Goal: Task Accomplishment & Management: Manage account settings

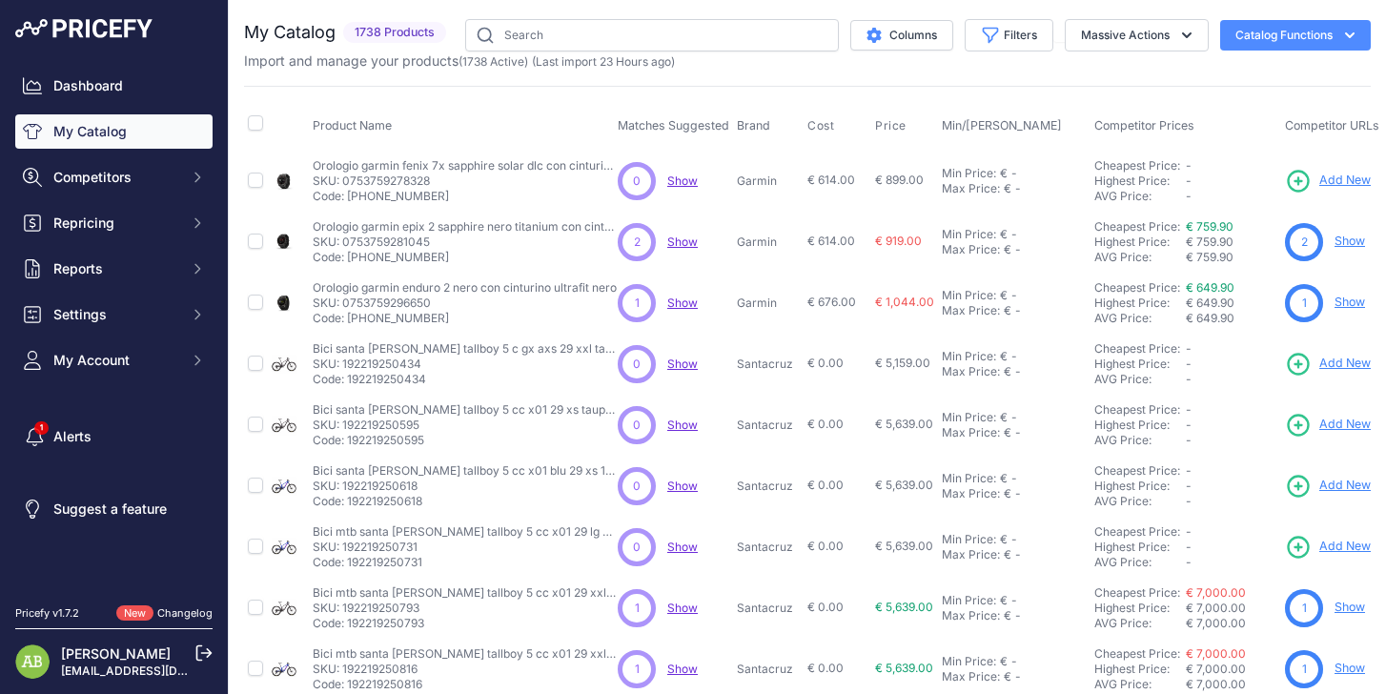
click at [673, 238] on span "Show" at bounding box center [682, 242] width 31 height 14
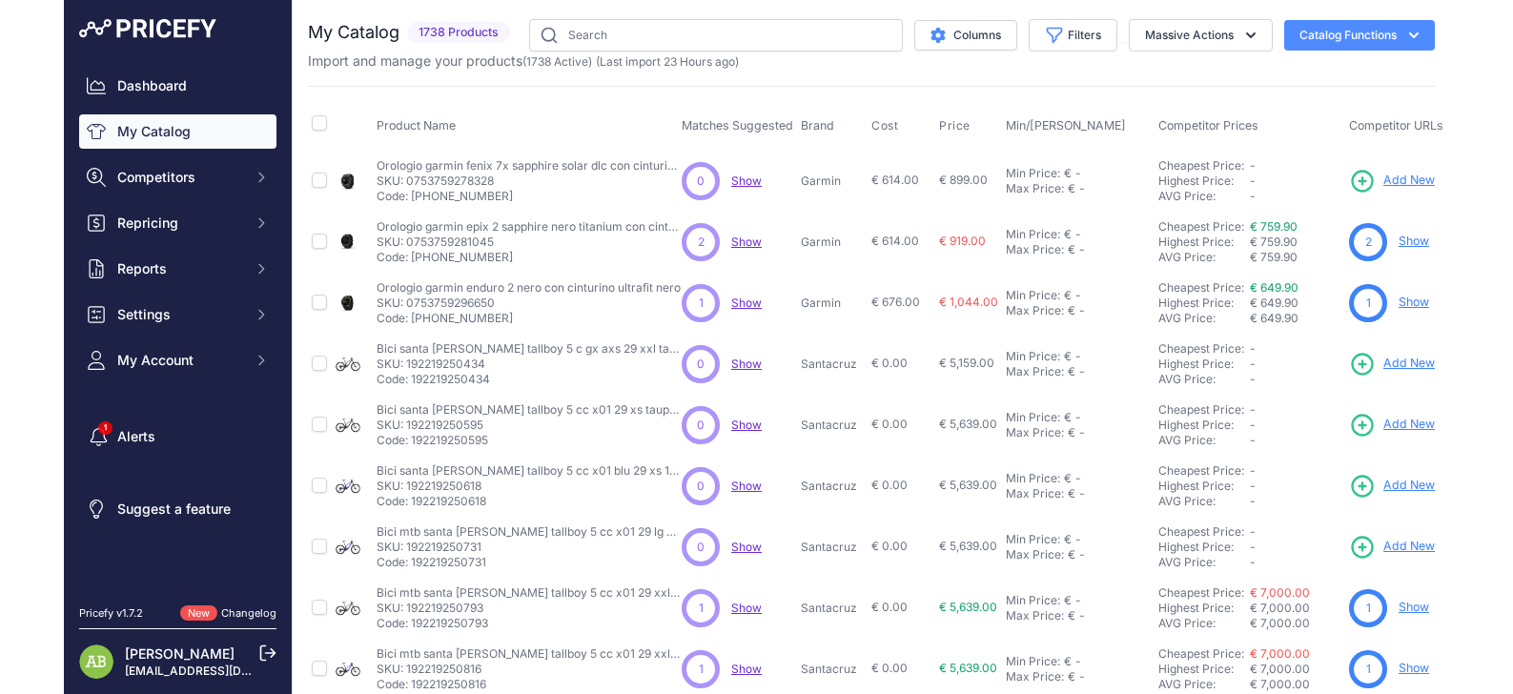
scroll to position [465, 0]
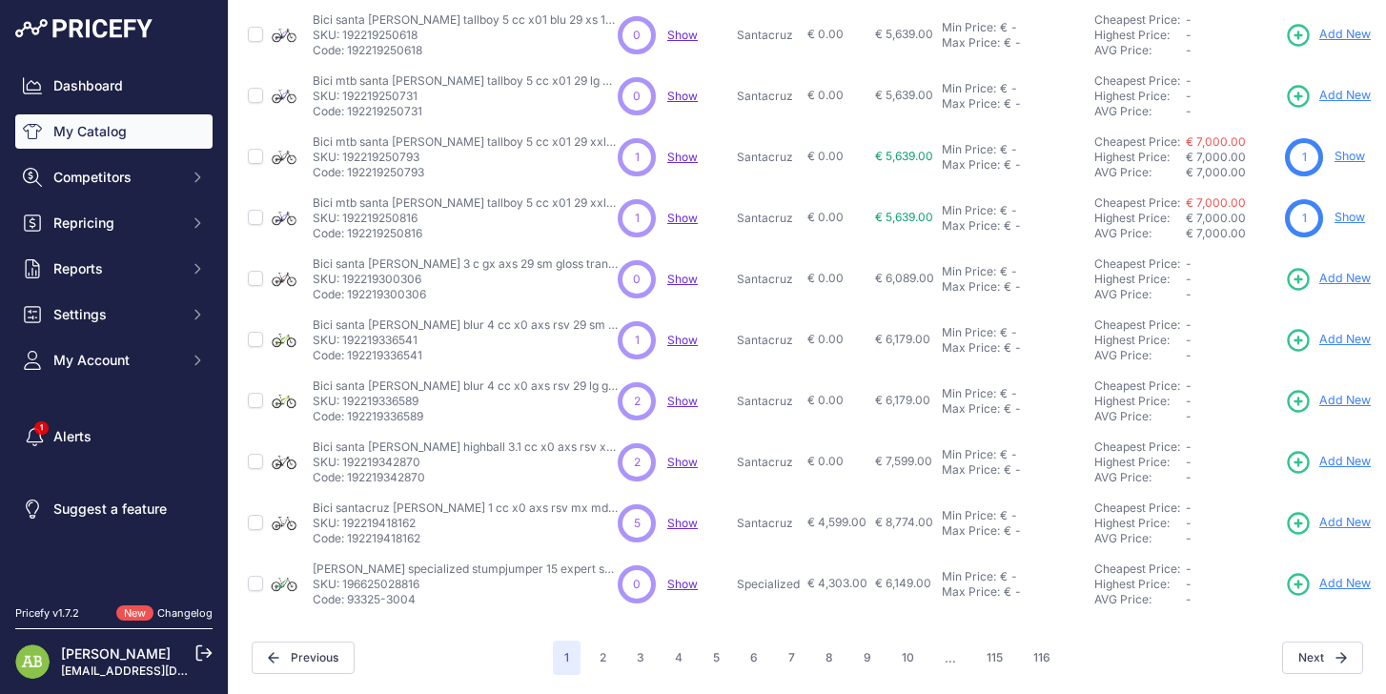
click at [671, 394] on span "Show" at bounding box center [682, 401] width 31 height 14
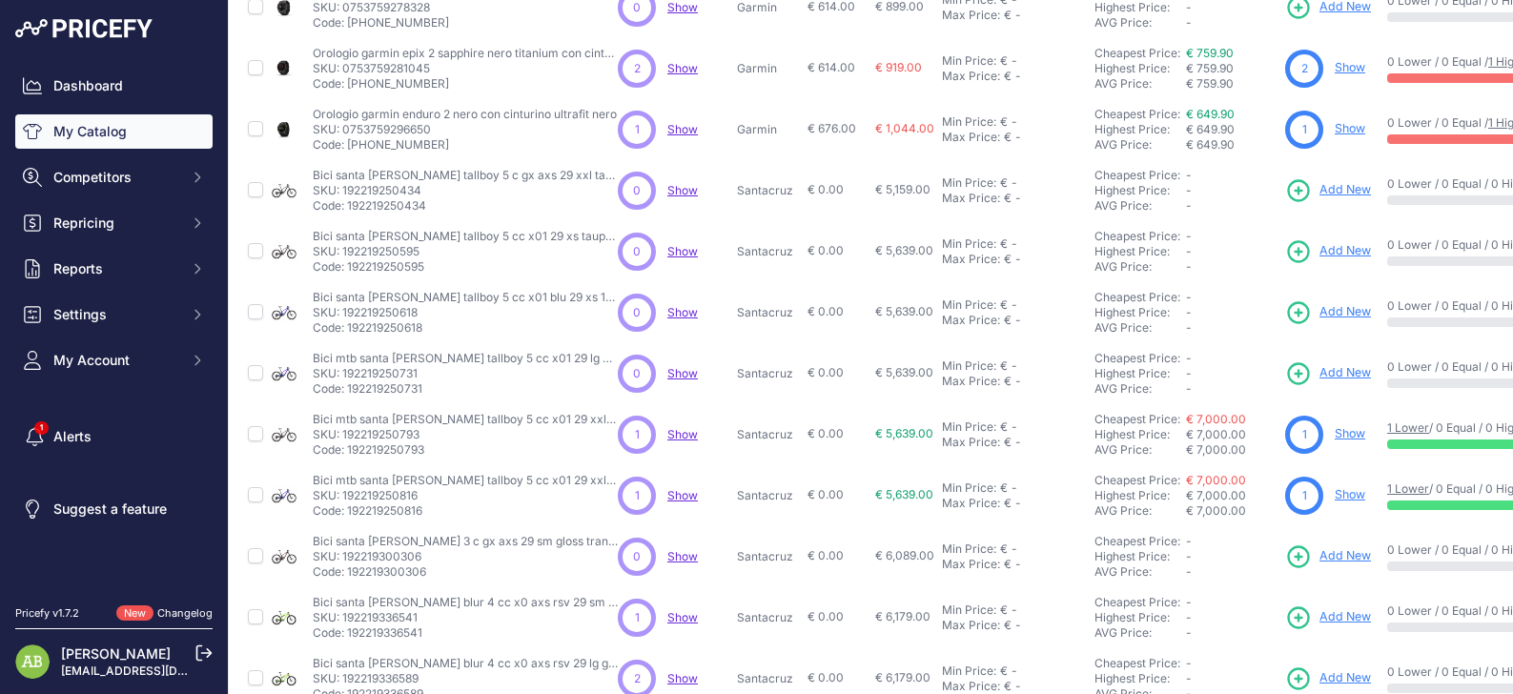
scroll to position [0, 0]
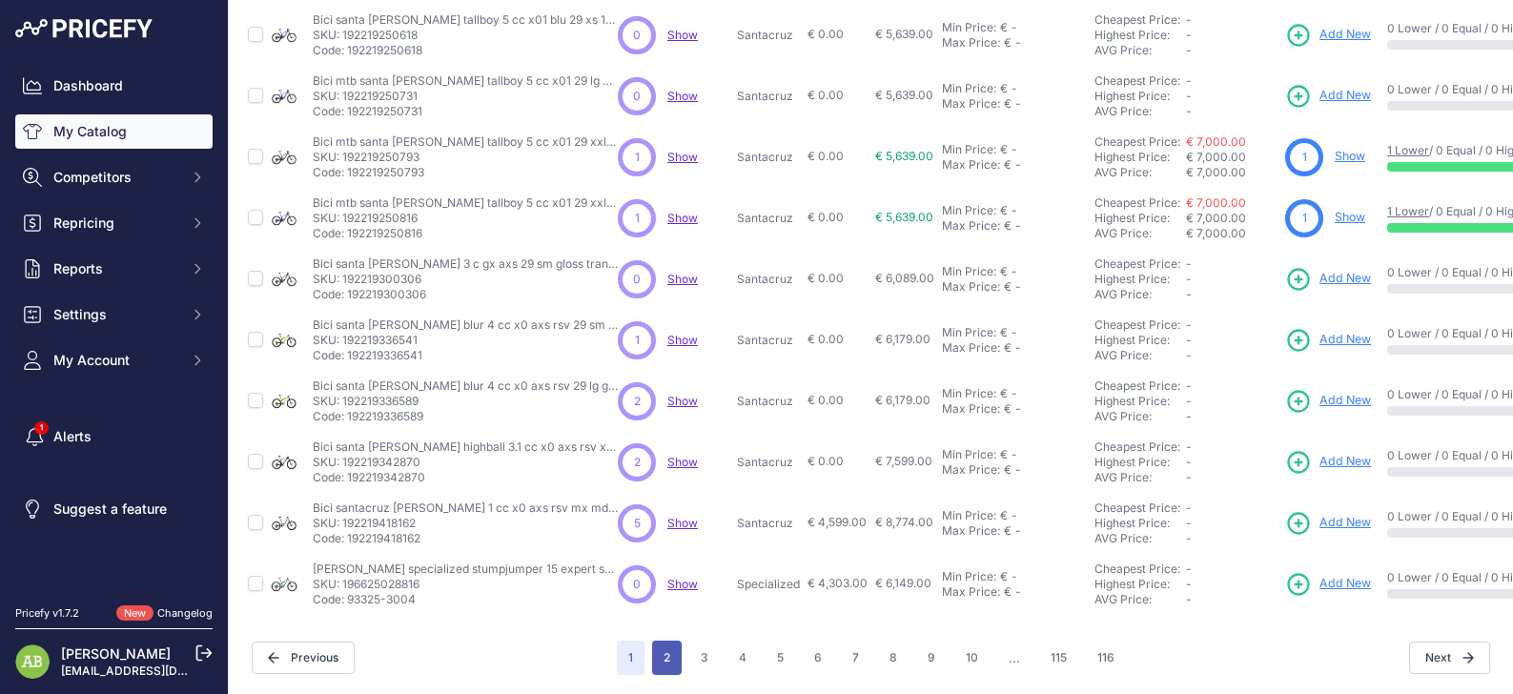
click at [658, 648] on button "2" at bounding box center [667, 658] width 30 height 34
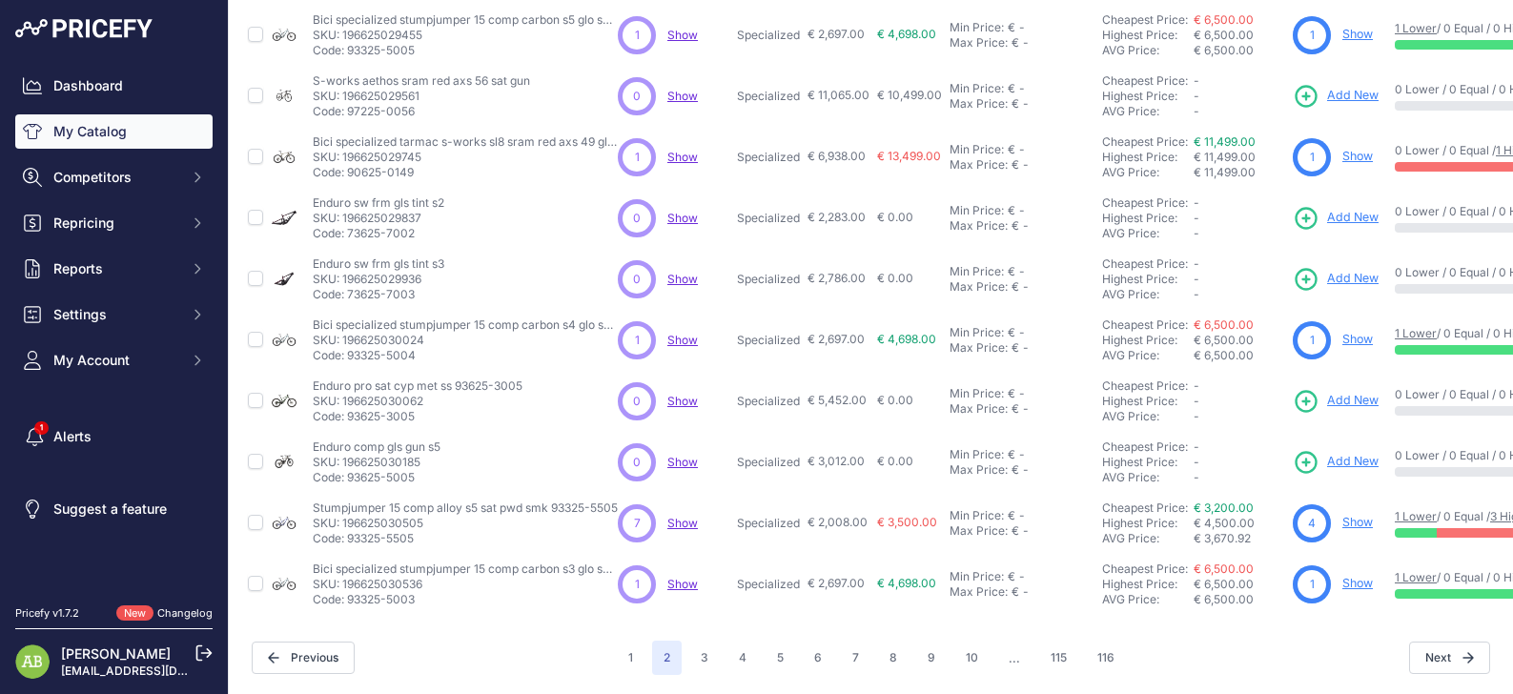
scroll to position [464, 0]
click at [96, 329] on button "Settings" at bounding box center [113, 314] width 197 height 34
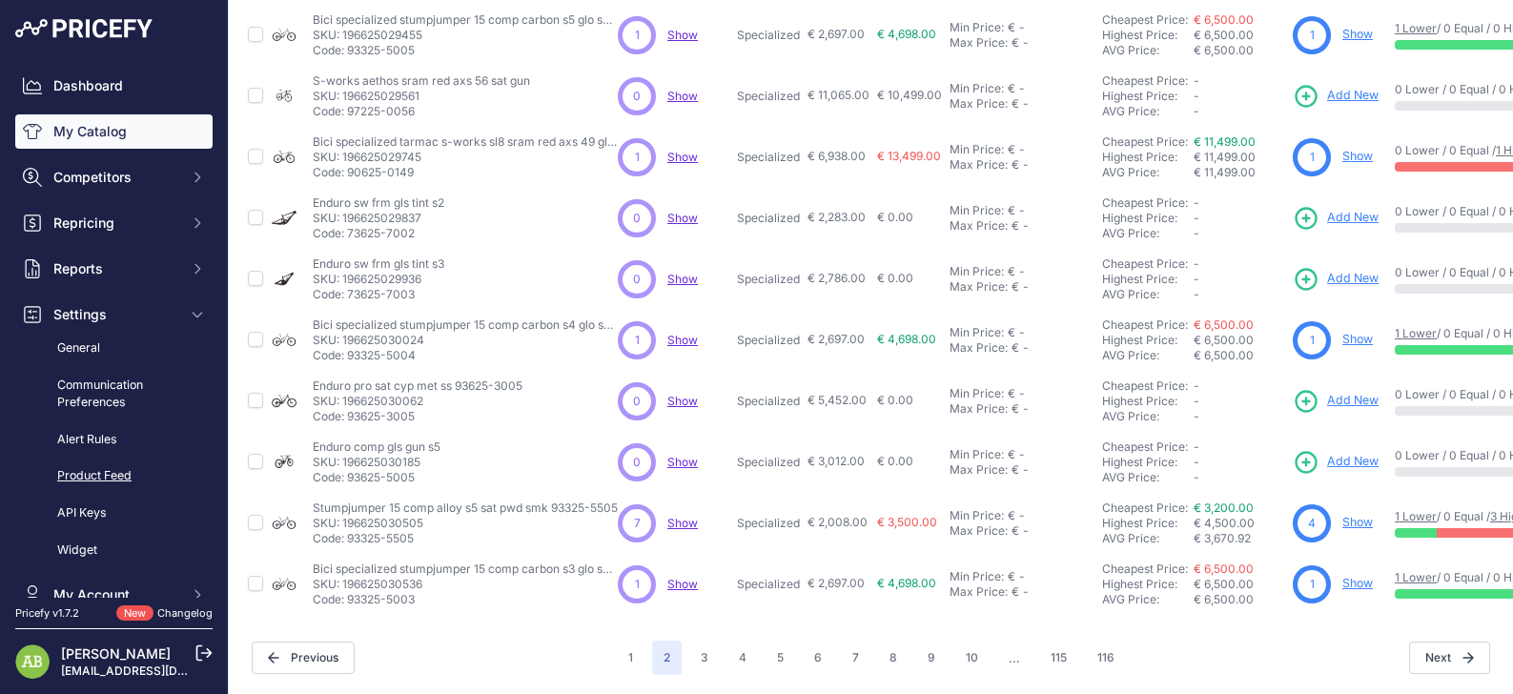
click at [102, 477] on link "Product Feed" at bounding box center [113, 476] width 197 height 33
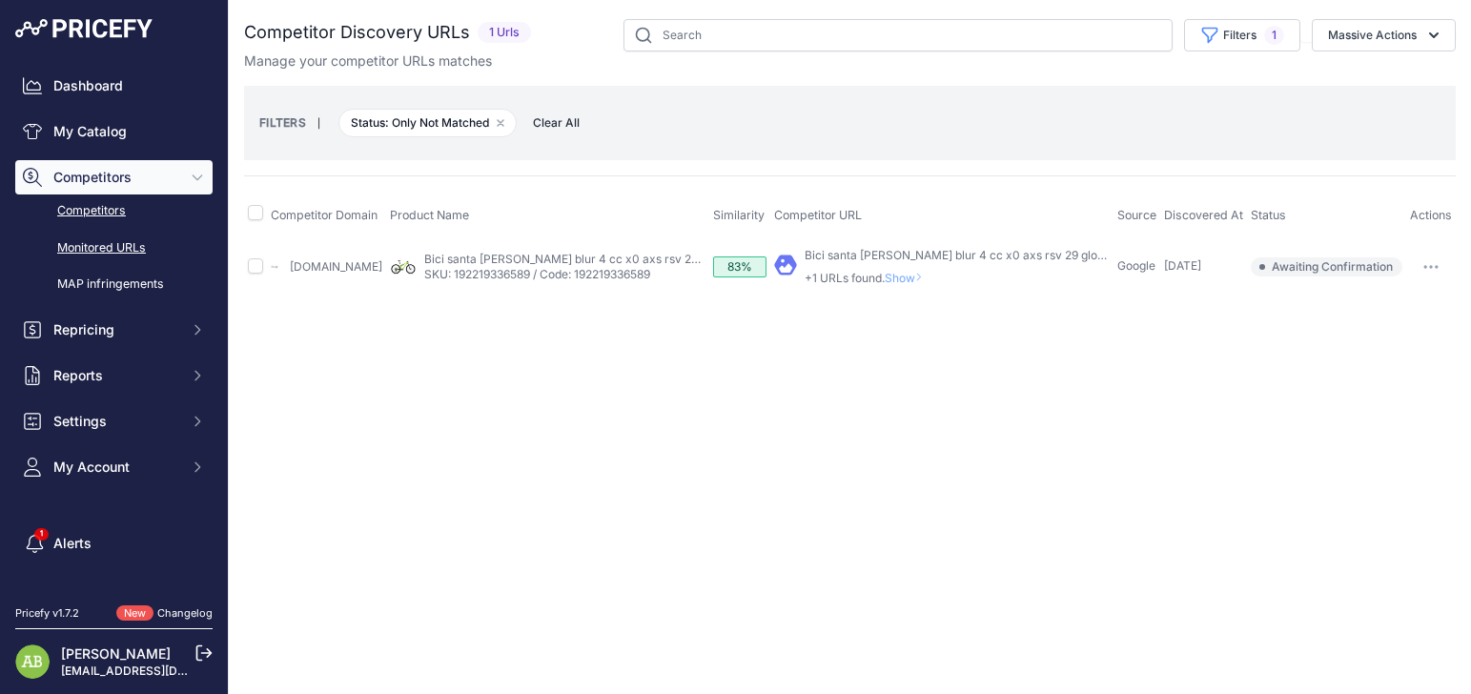
click at [79, 244] on link "Monitored URLs" at bounding box center [113, 248] width 197 height 33
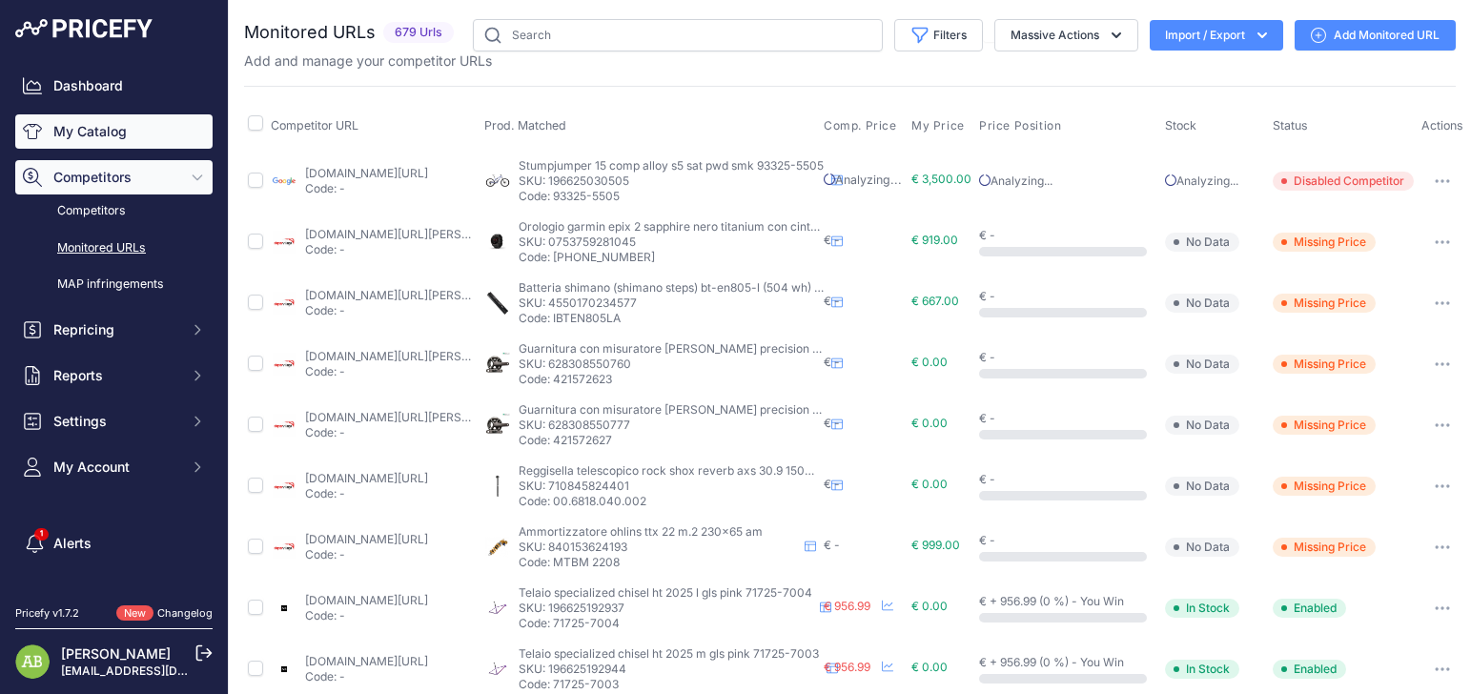
click at [115, 133] on link "My Catalog" at bounding box center [113, 131] width 197 height 34
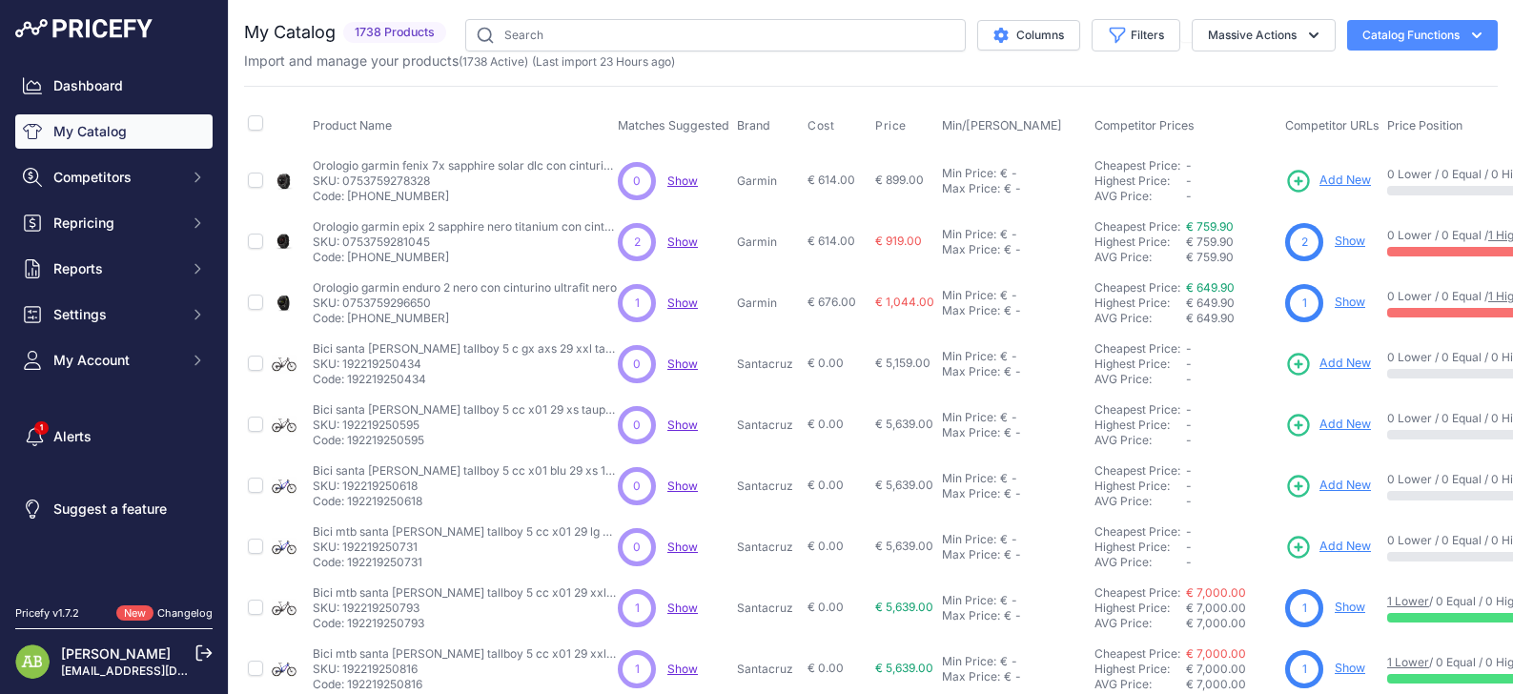
scroll to position [0, 270]
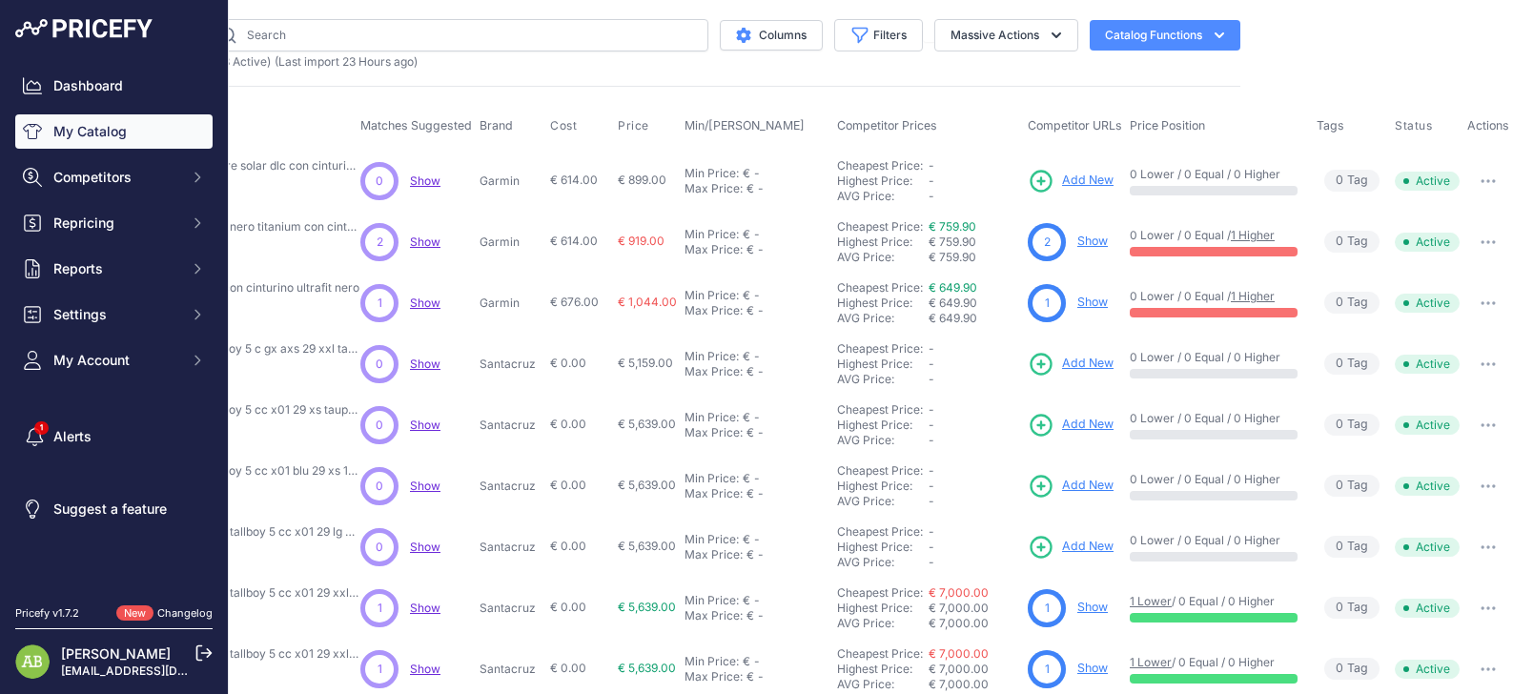
click at [1470, 247] on button "button" at bounding box center [1488, 242] width 38 height 27
click at [1028, 240] on circle at bounding box center [1047, 242] width 38 height 38
click at [1077, 241] on link "Show" at bounding box center [1092, 241] width 31 height 14
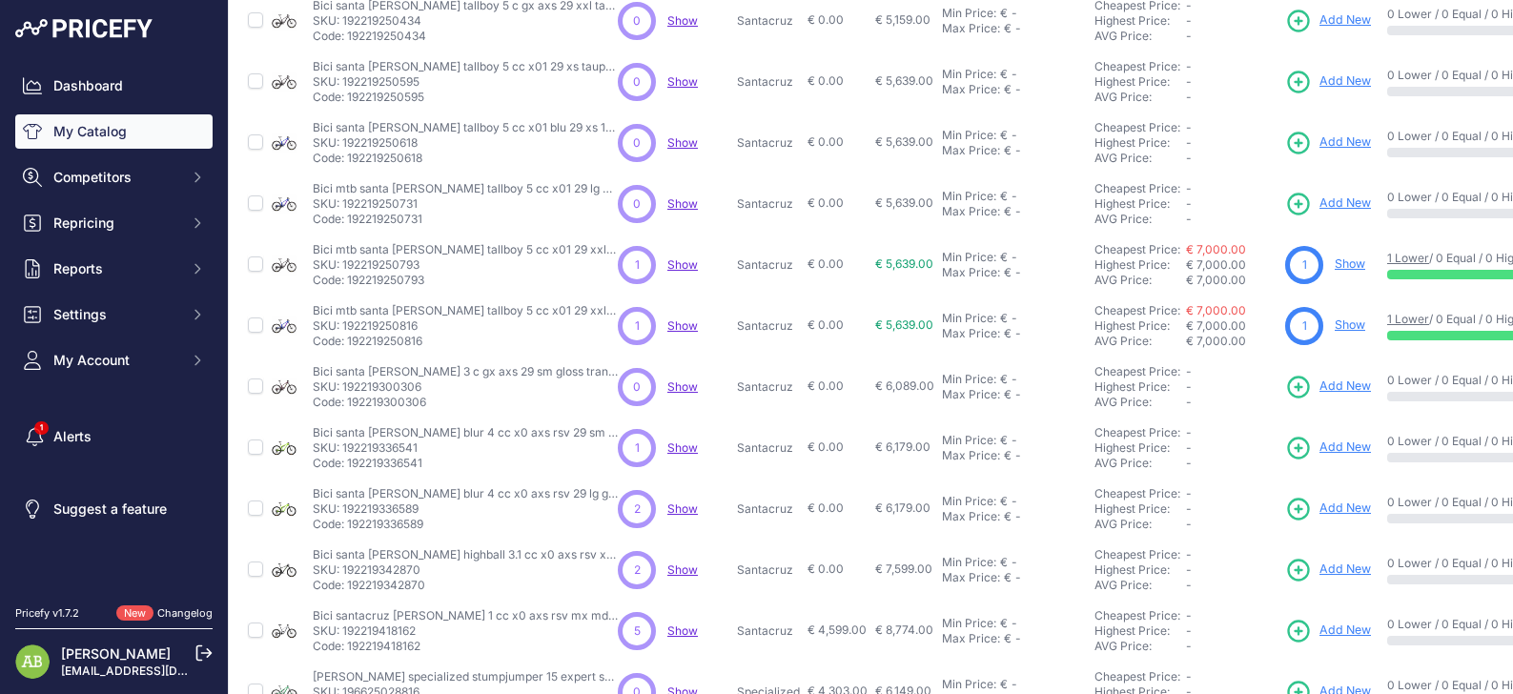
scroll to position [465, 0]
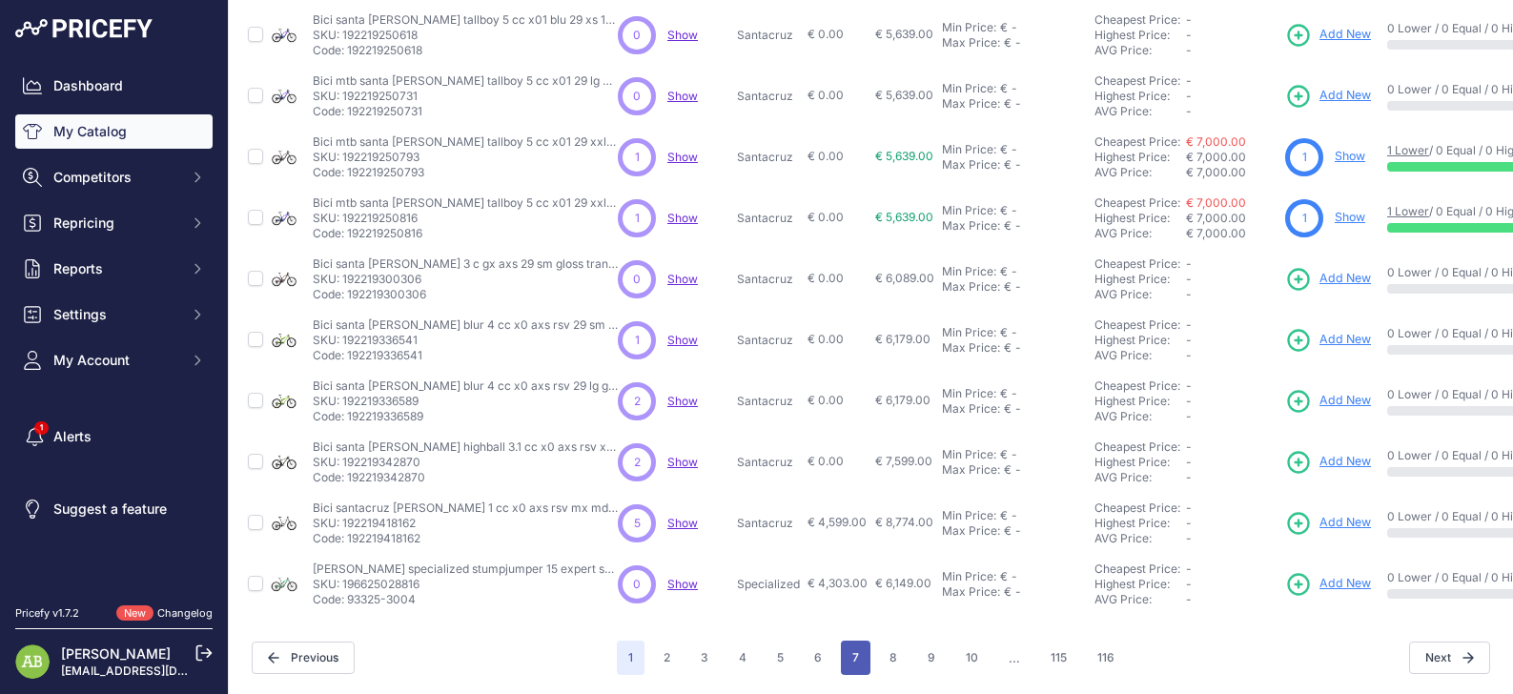
click at [841, 641] on button "7" at bounding box center [856, 658] width 30 height 34
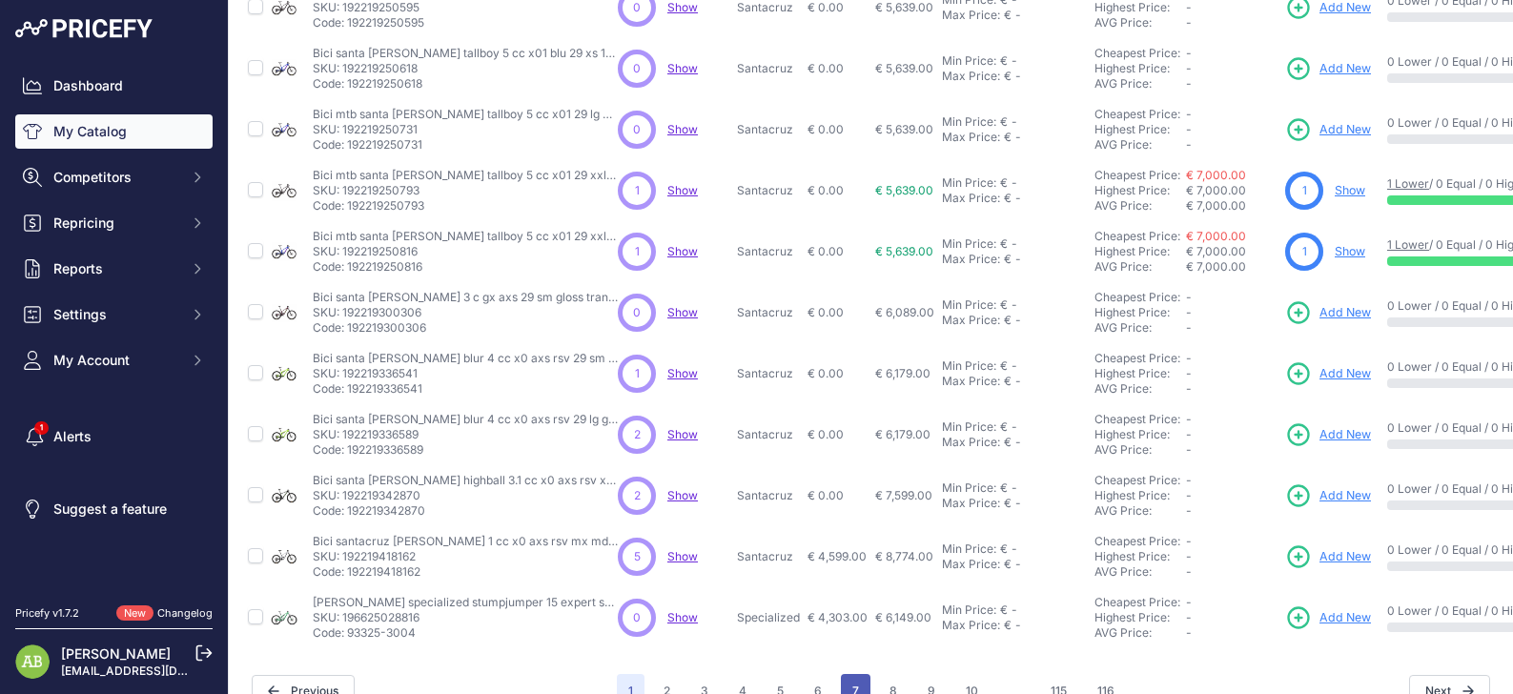
scroll to position [513, 0]
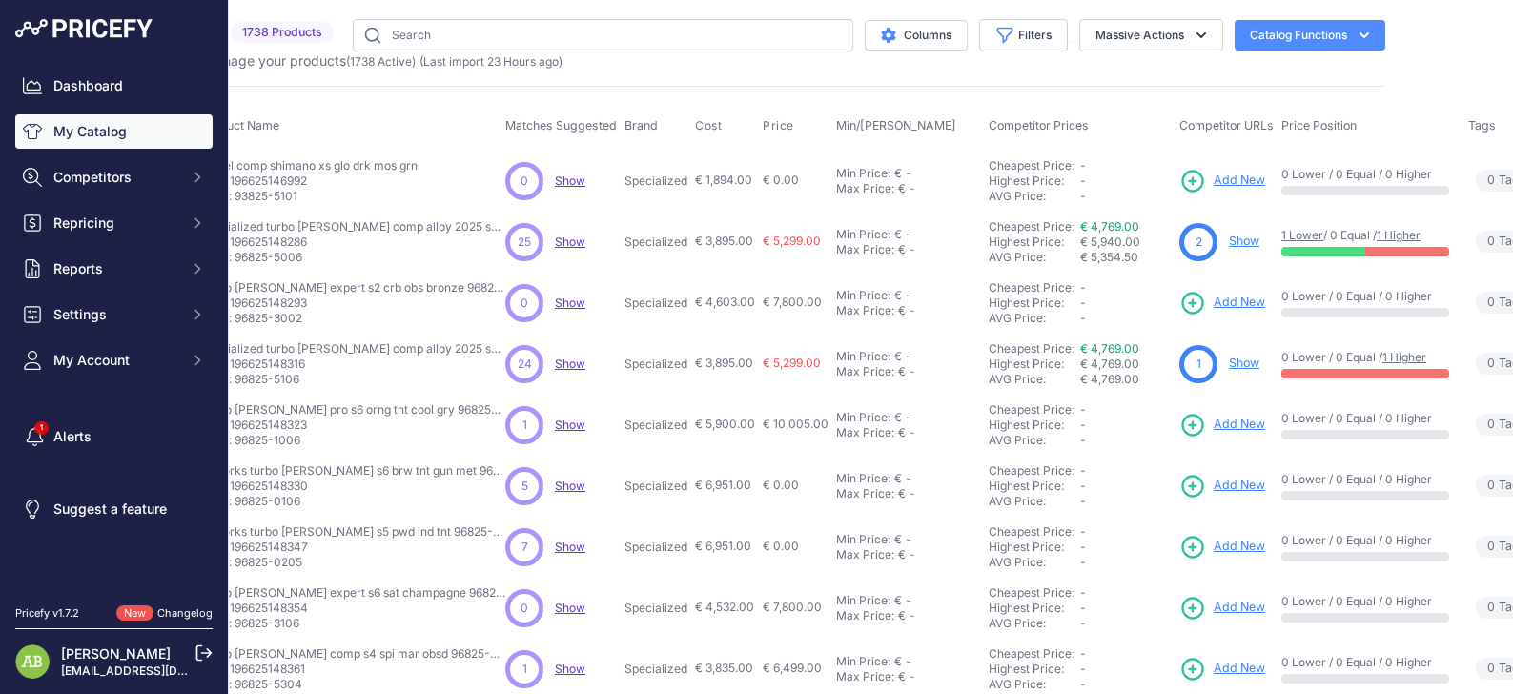
scroll to position [0, 275]
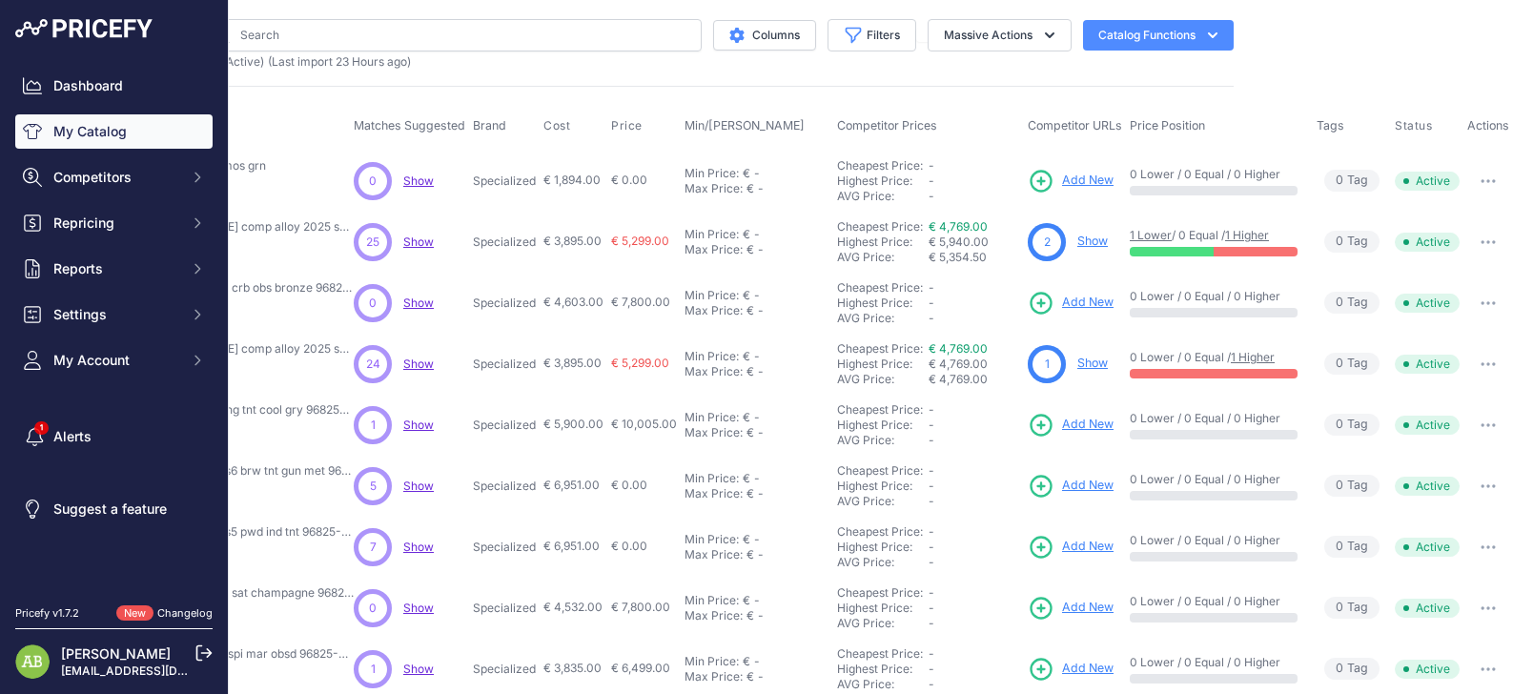
click at [1082, 241] on link "Show" at bounding box center [1092, 241] width 31 height 14
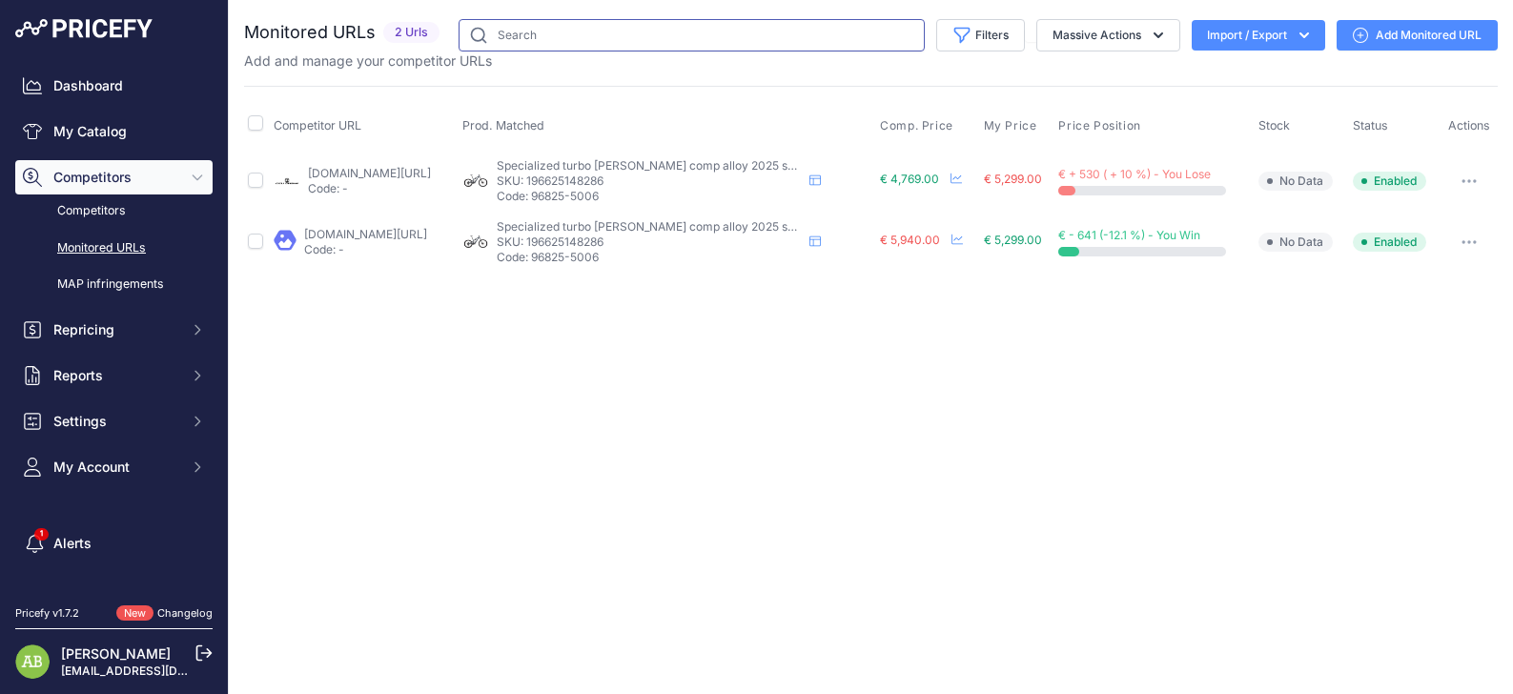
click at [541, 32] on input "text" at bounding box center [692, 35] width 466 height 32
type input "orbea"
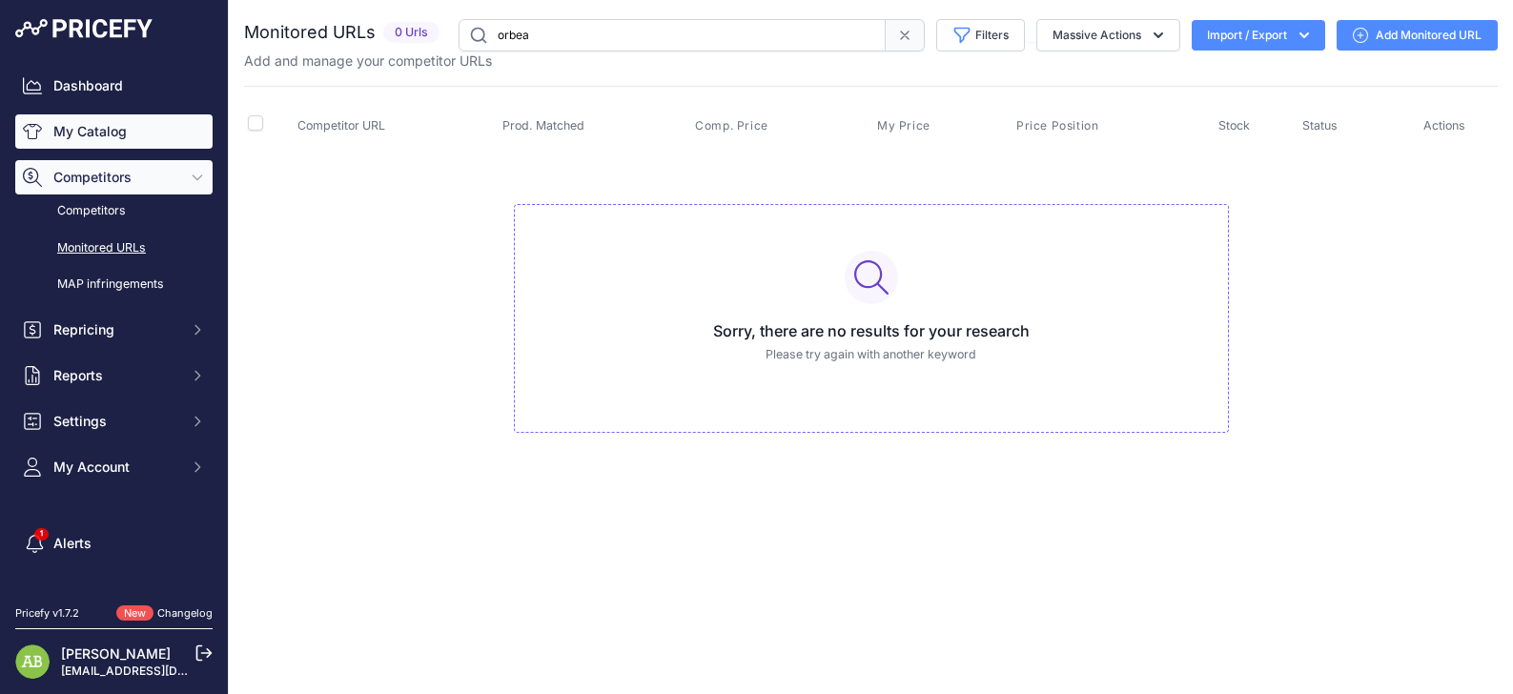
click at [72, 125] on link "My Catalog" at bounding box center [113, 131] width 197 height 34
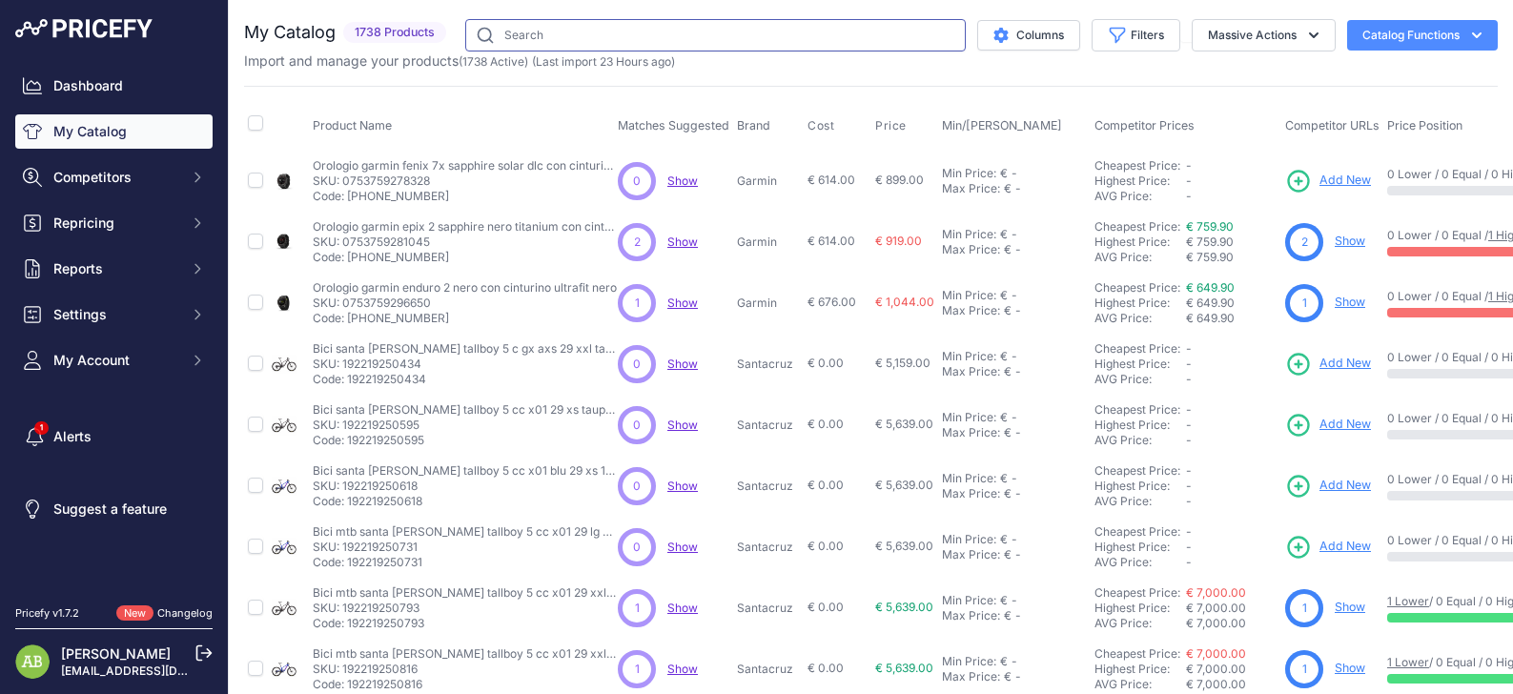
click at [675, 33] on input "text" at bounding box center [715, 35] width 501 height 32
type input "orbea"
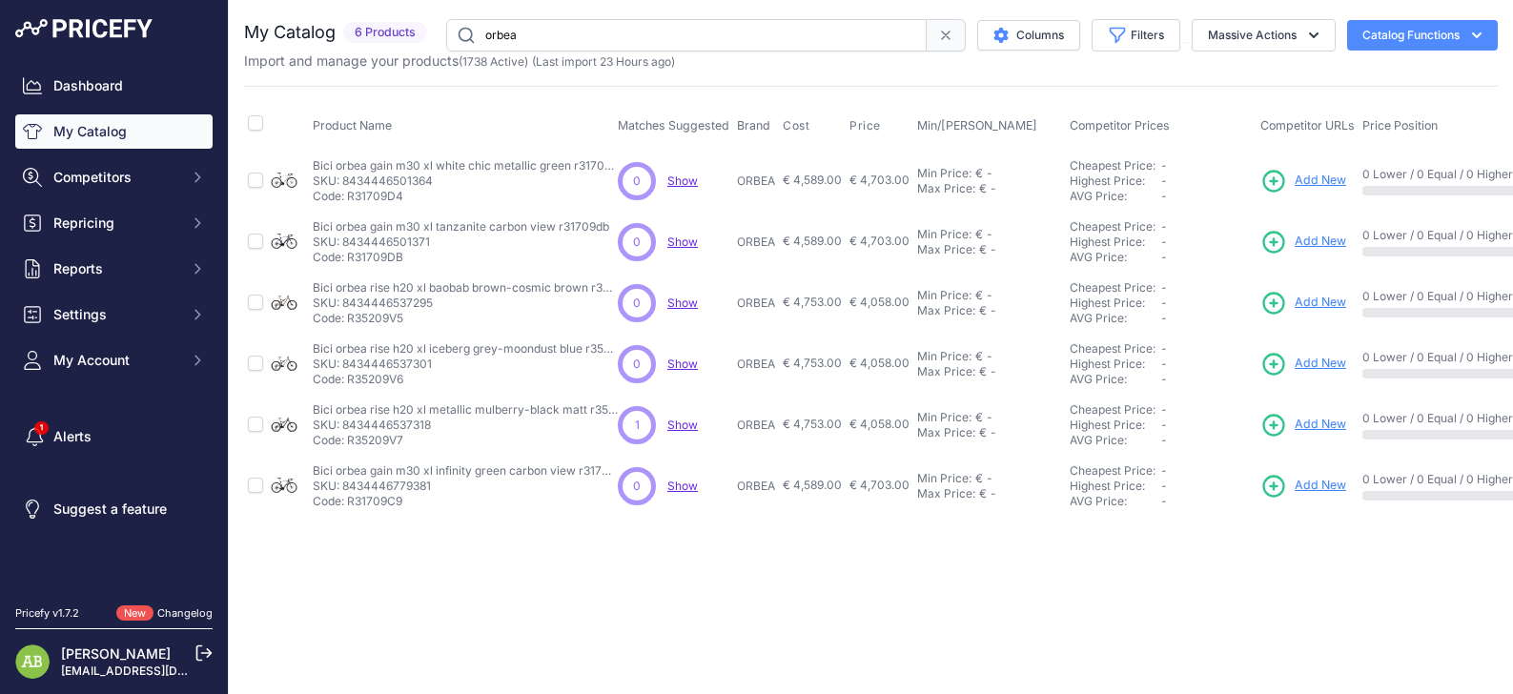
click at [371, 598] on div "Close You are not connected to the internet." at bounding box center [871, 347] width 1284 height 694
click at [115, 353] on span "My Account" at bounding box center [115, 360] width 125 height 19
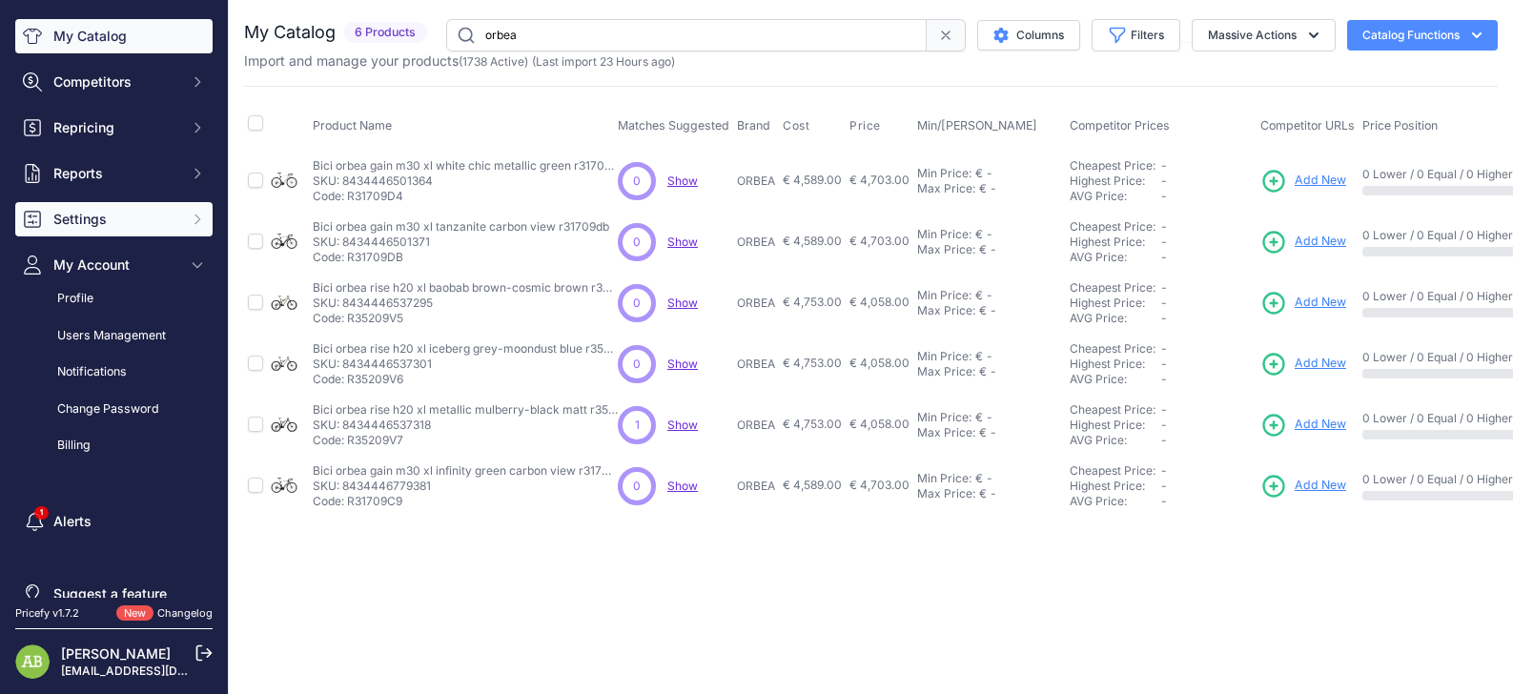
click at [87, 217] on span "Settings" at bounding box center [115, 219] width 125 height 19
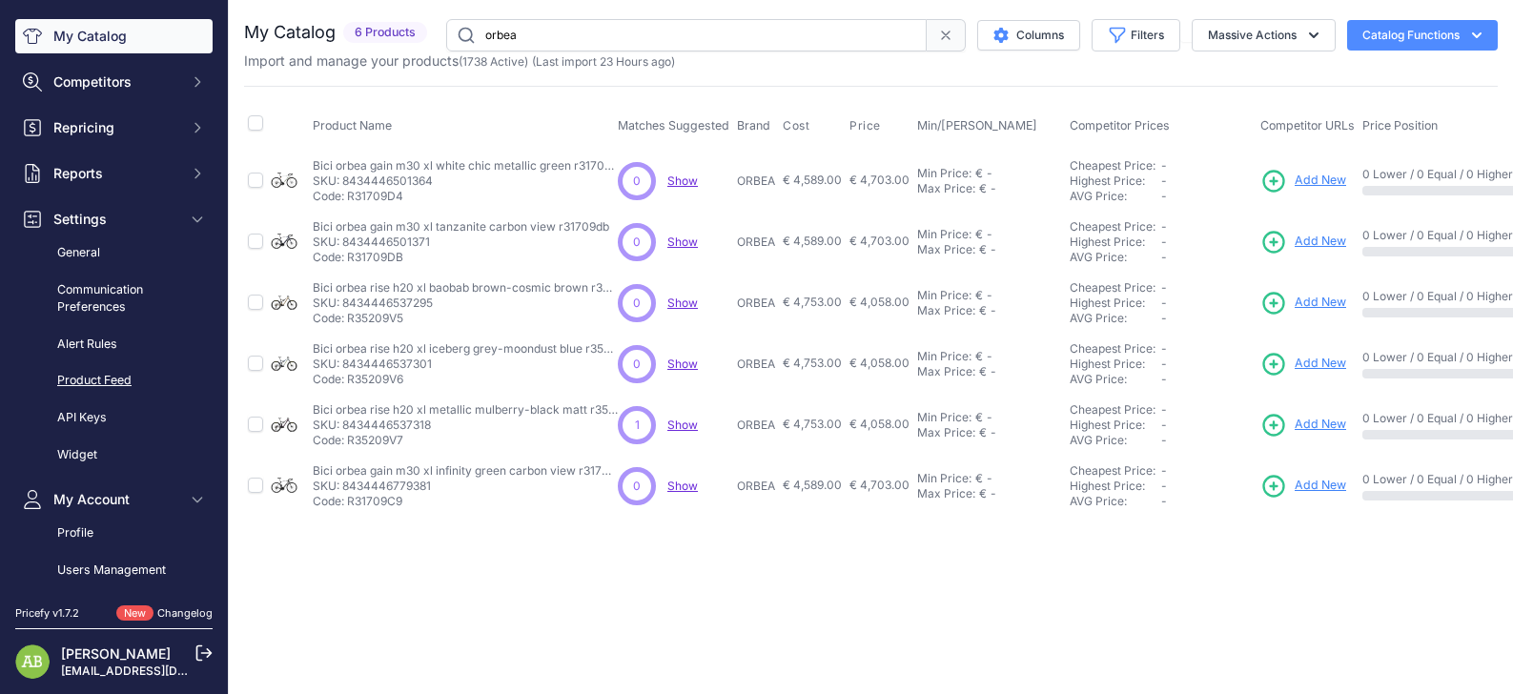
click at [83, 386] on link "Product Feed" at bounding box center [113, 380] width 197 height 33
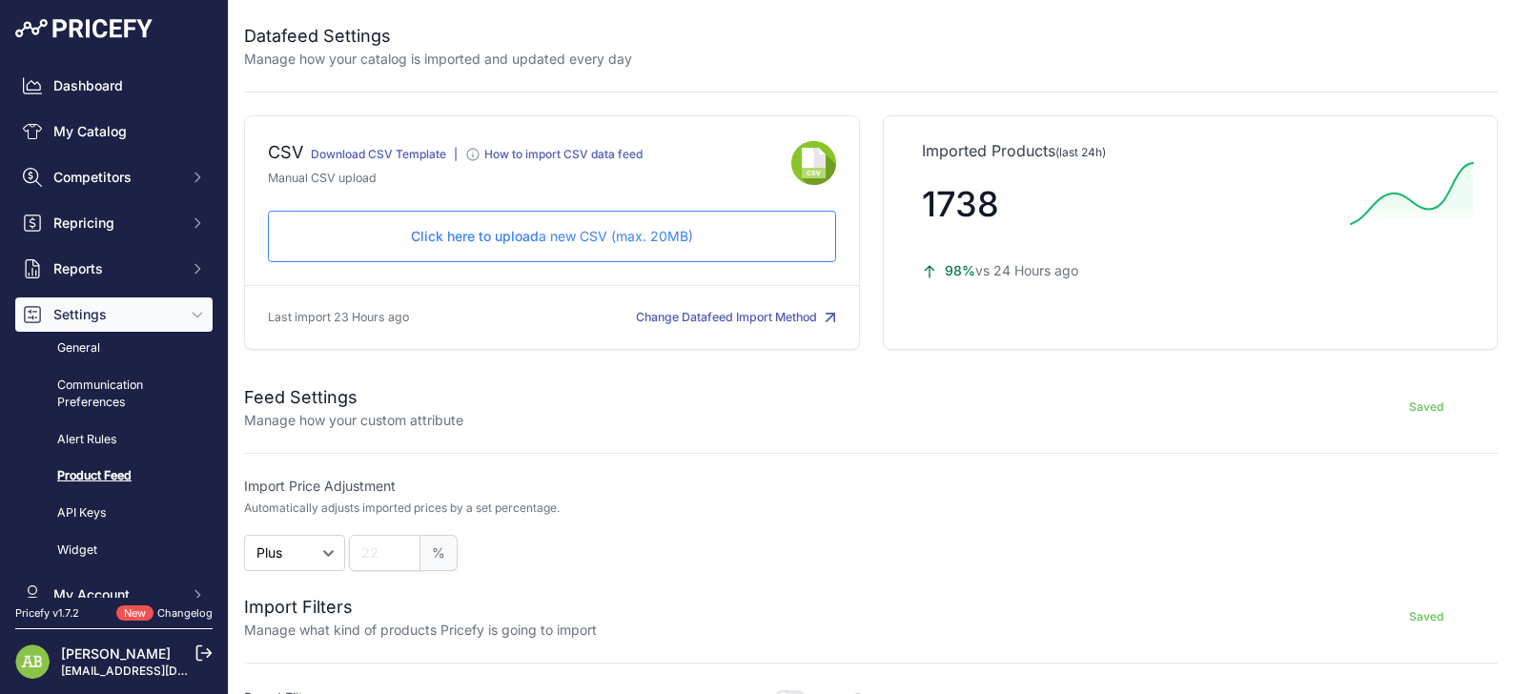
click at [494, 157] on div "How to import CSV data feed" at bounding box center [563, 154] width 158 height 15
click at [523, 242] on span "Click here to upload" at bounding box center [475, 236] width 128 height 16
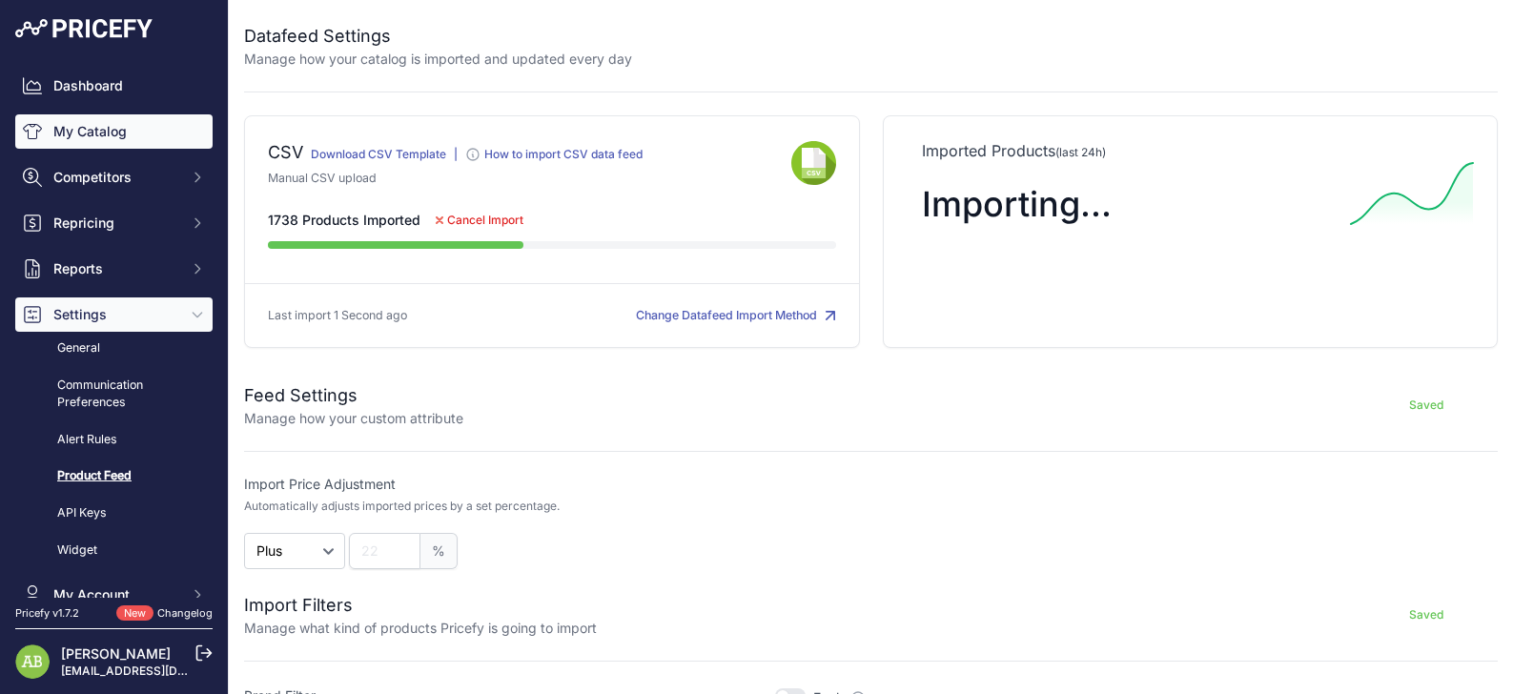
click at [106, 132] on link "My Catalog" at bounding box center [113, 131] width 197 height 34
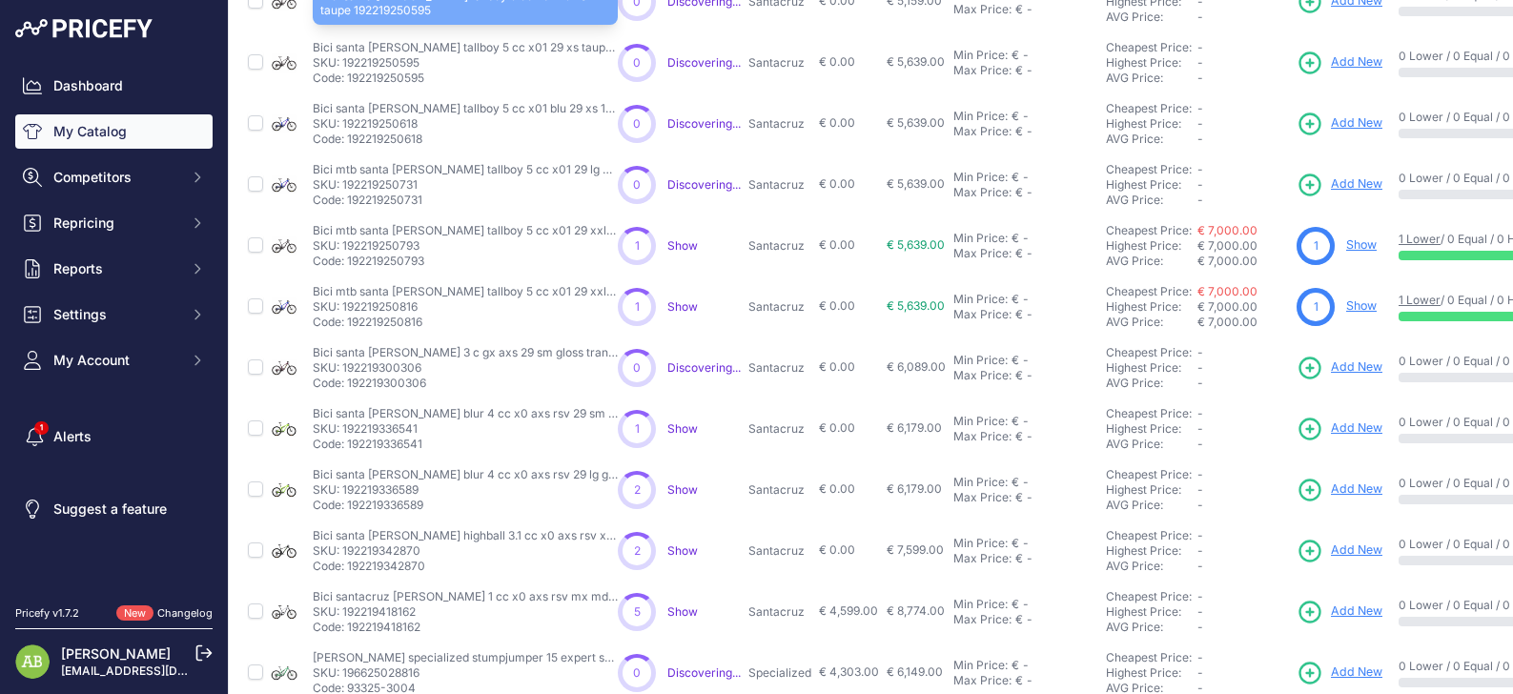
scroll to position [465, 0]
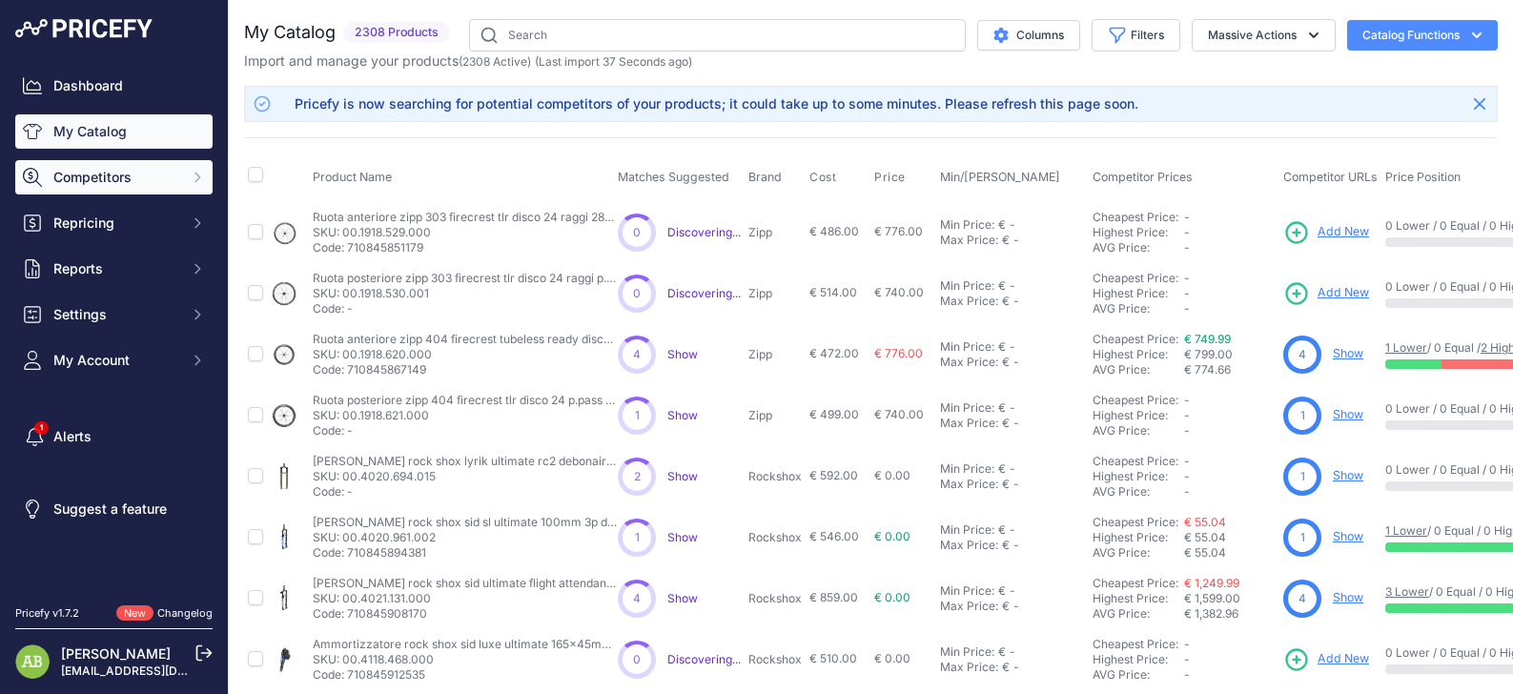
click at [104, 185] on span "Competitors" at bounding box center [115, 177] width 125 height 19
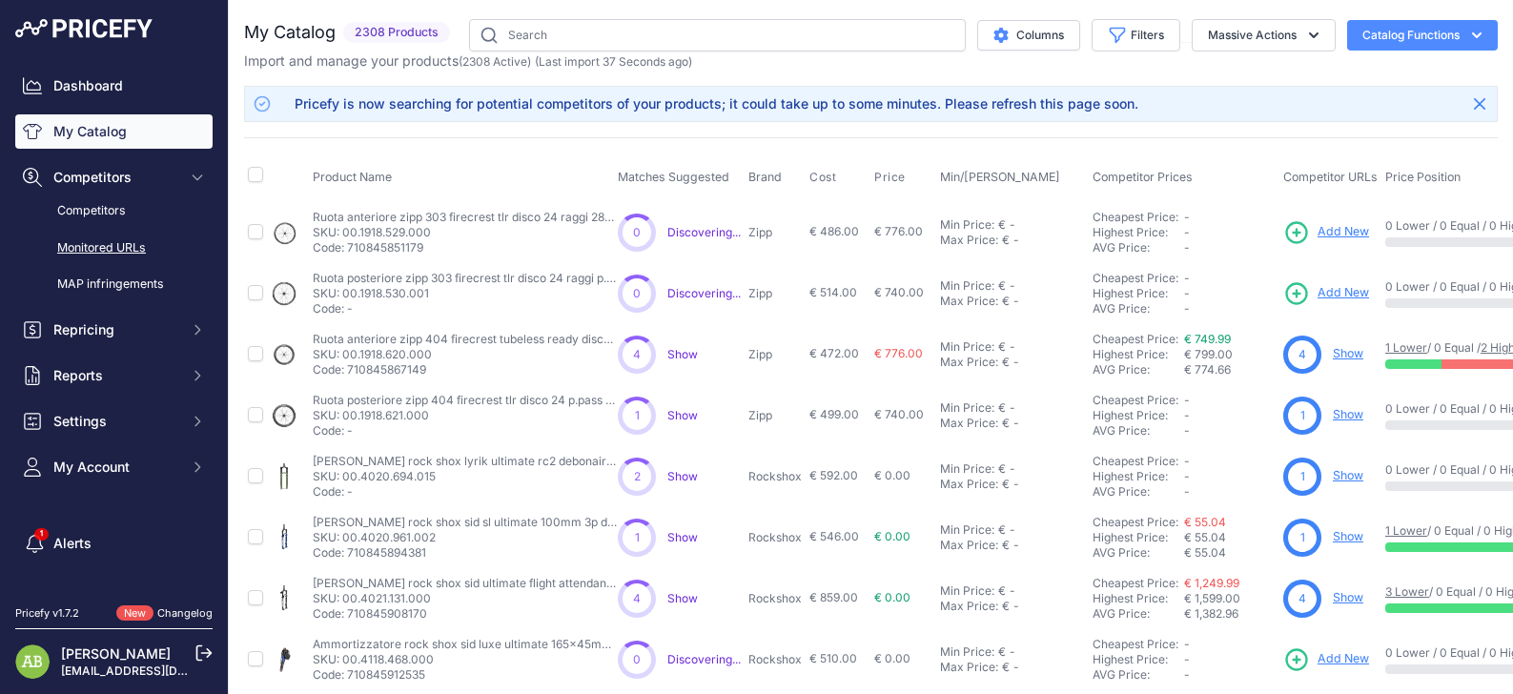
click at [102, 241] on link "Monitored URLs" at bounding box center [113, 248] width 197 height 33
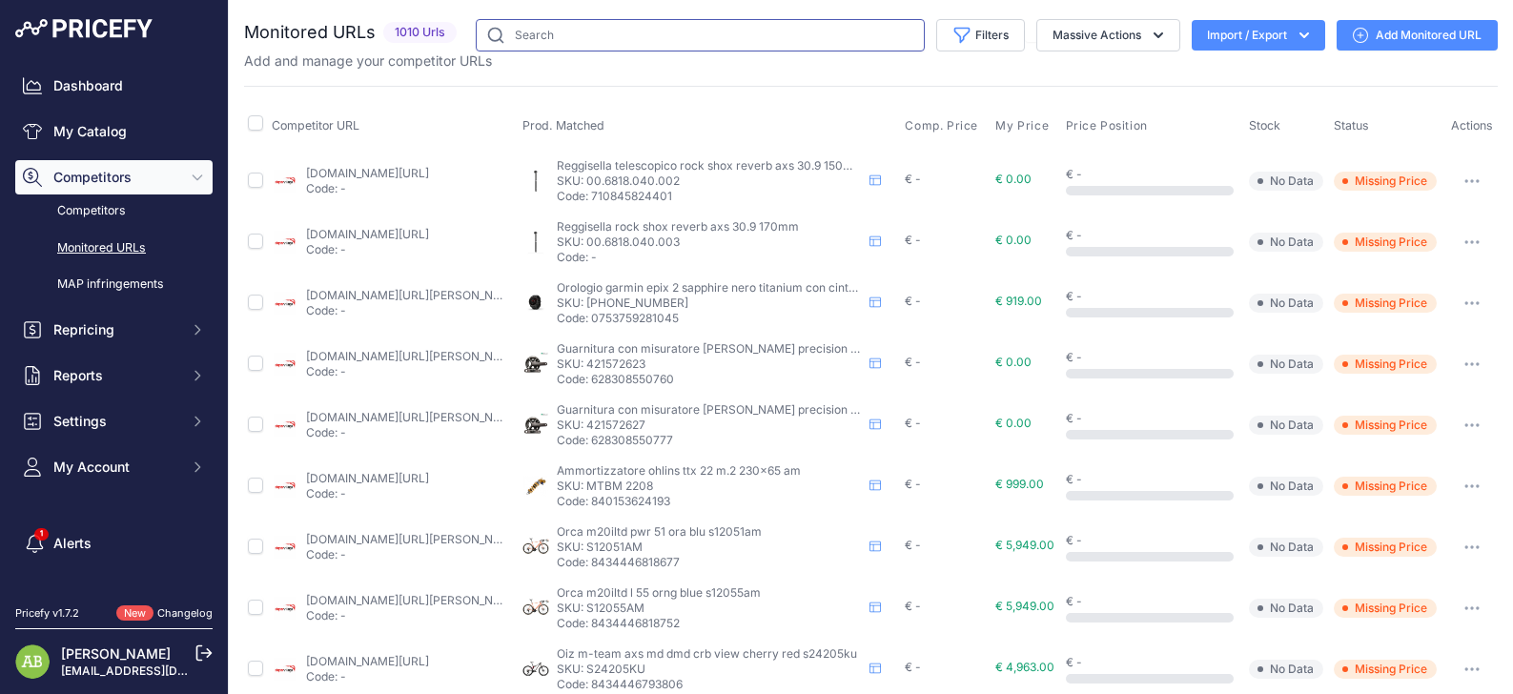
click at [538, 32] on input "text" at bounding box center [700, 35] width 449 height 32
type input "orbea"
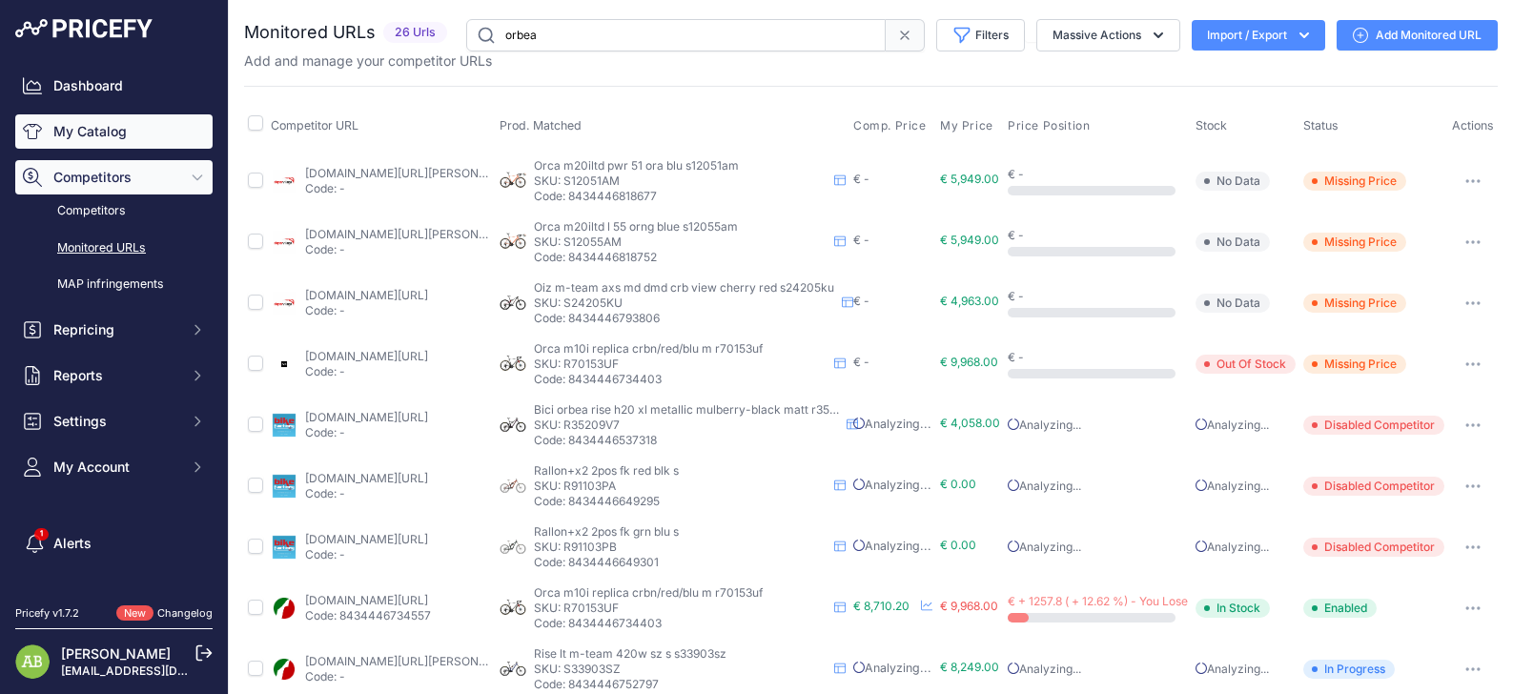
click at [54, 134] on link "My Catalog" at bounding box center [113, 131] width 197 height 34
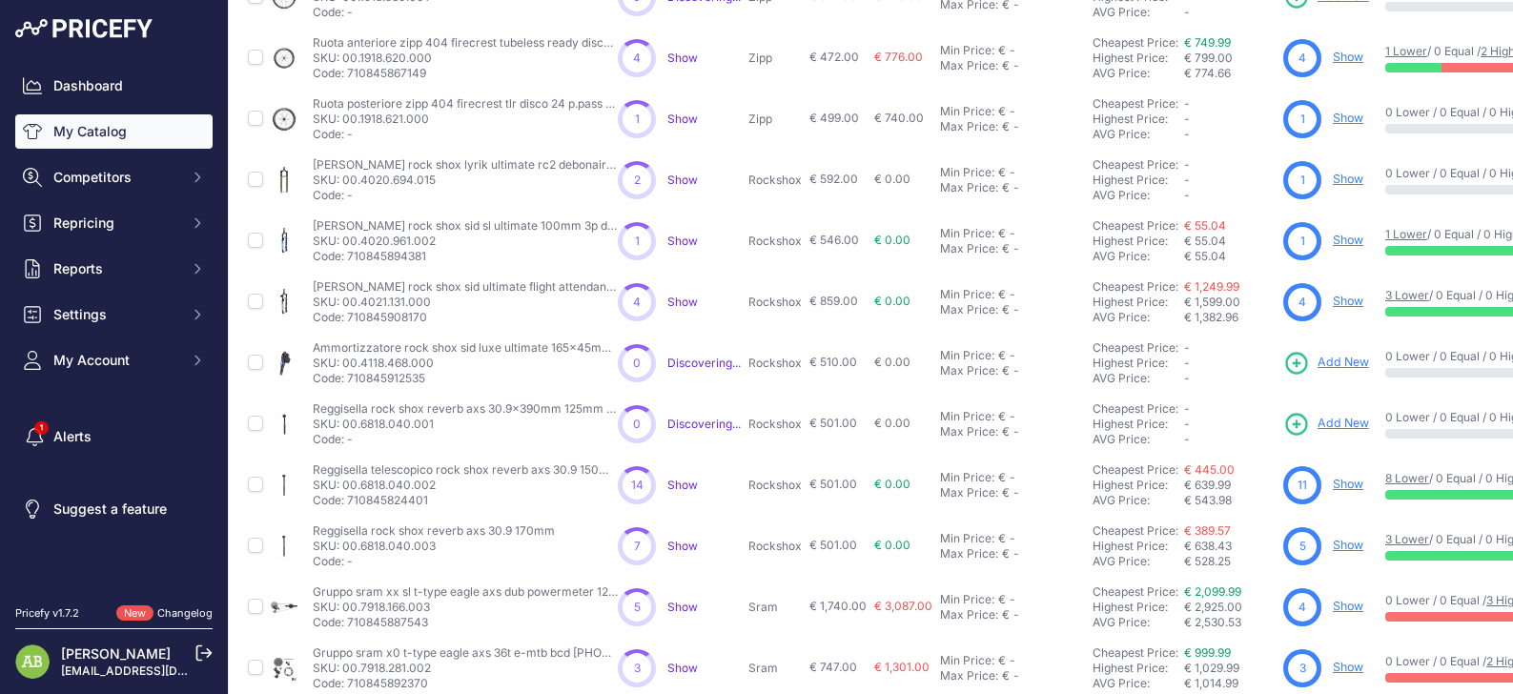
scroll to position [517, 0]
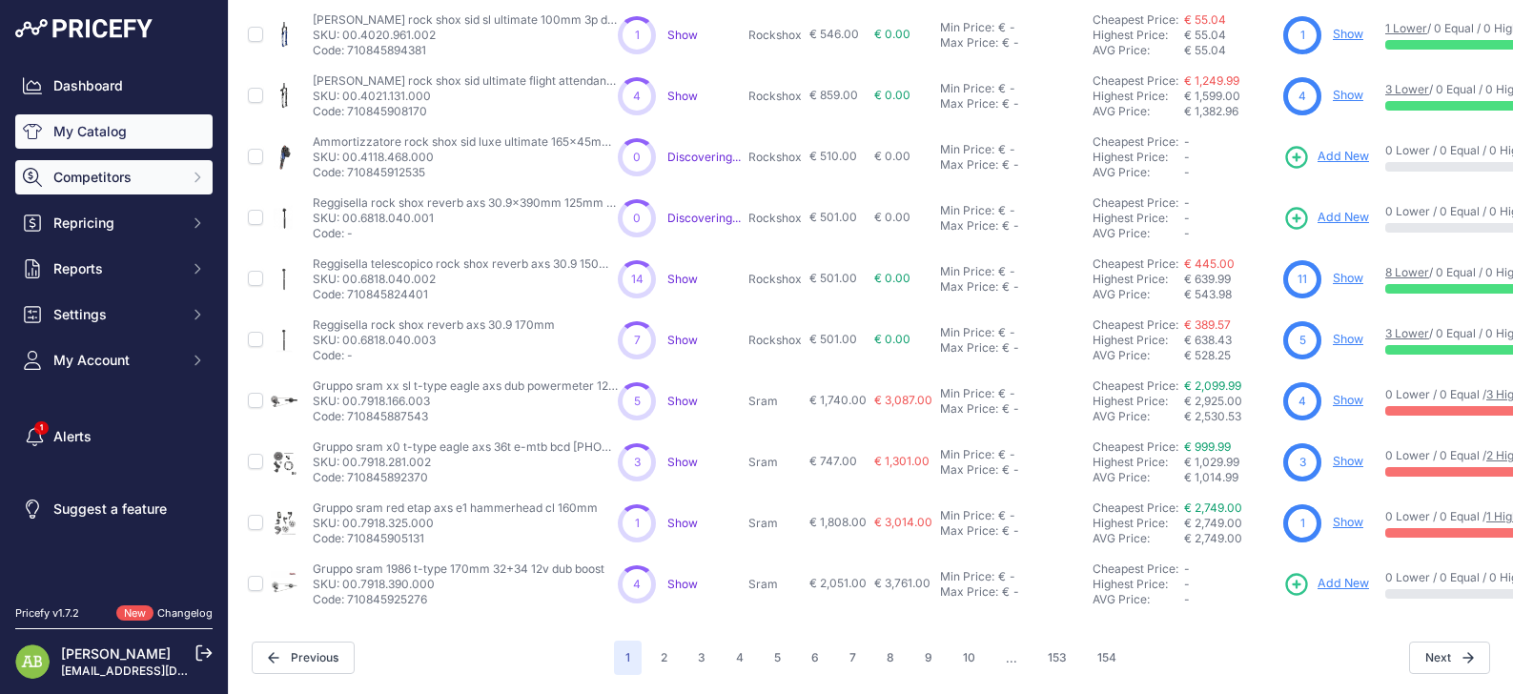
click at [103, 174] on span "Competitors" at bounding box center [115, 177] width 125 height 19
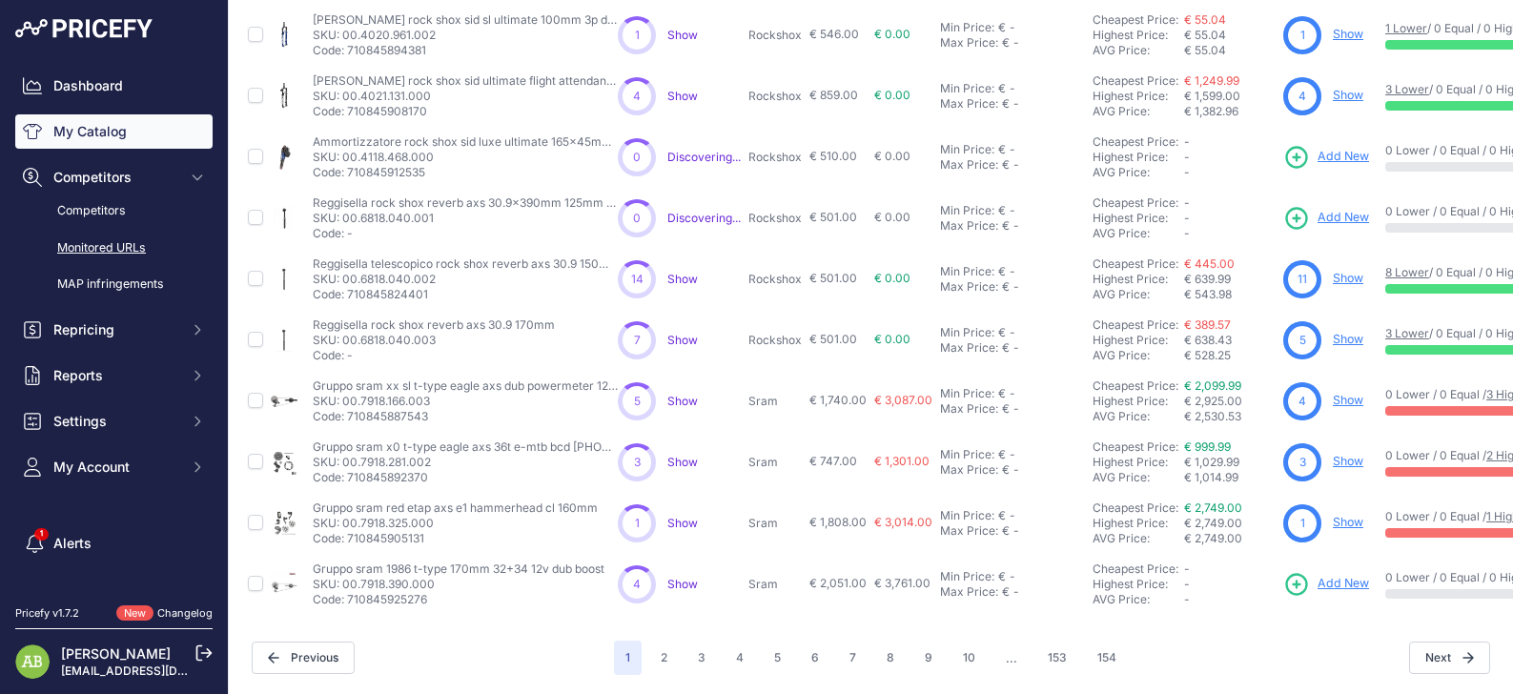
click at [87, 242] on link "Monitored URLs" at bounding box center [113, 248] width 197 height 33
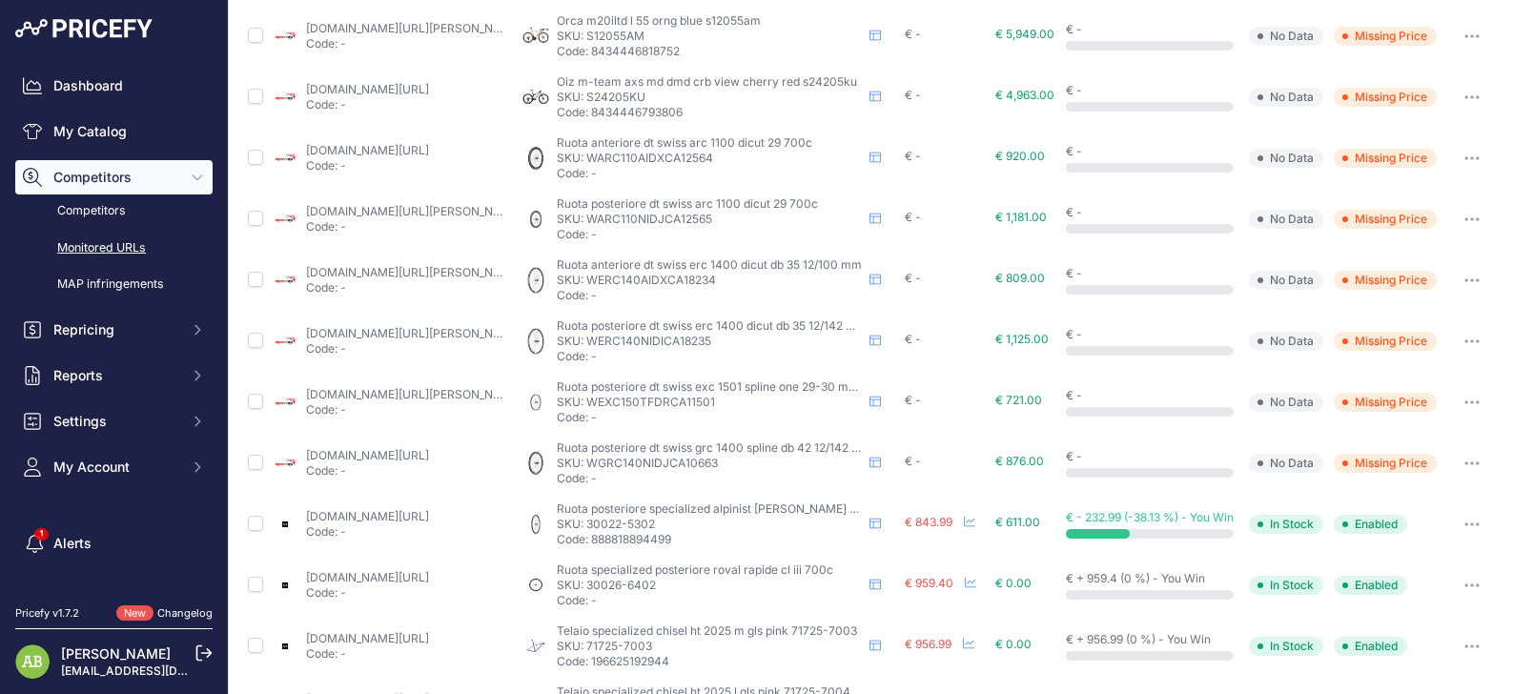
scroll to position [756, 0]
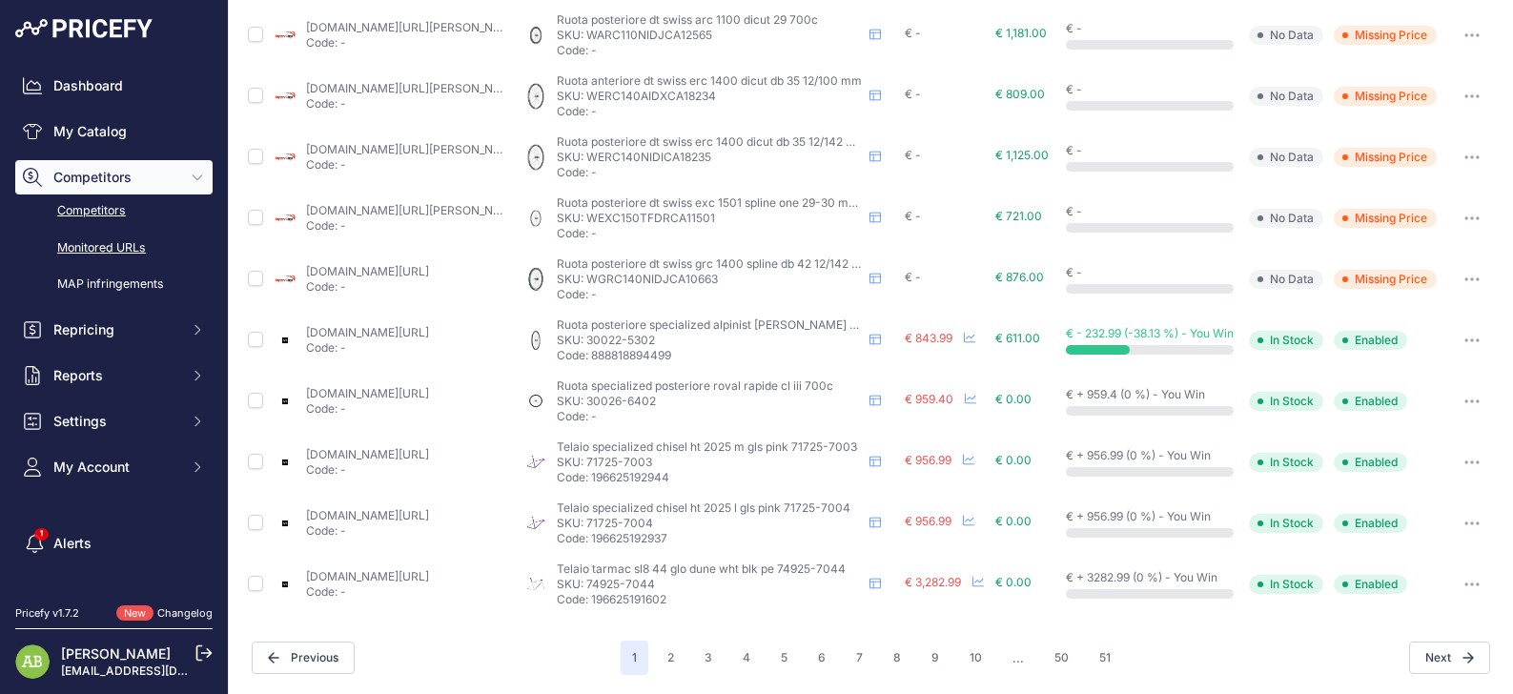
click at [131, 222] on link "Competitors" at bounding box center [113, 211] width 197 height 33
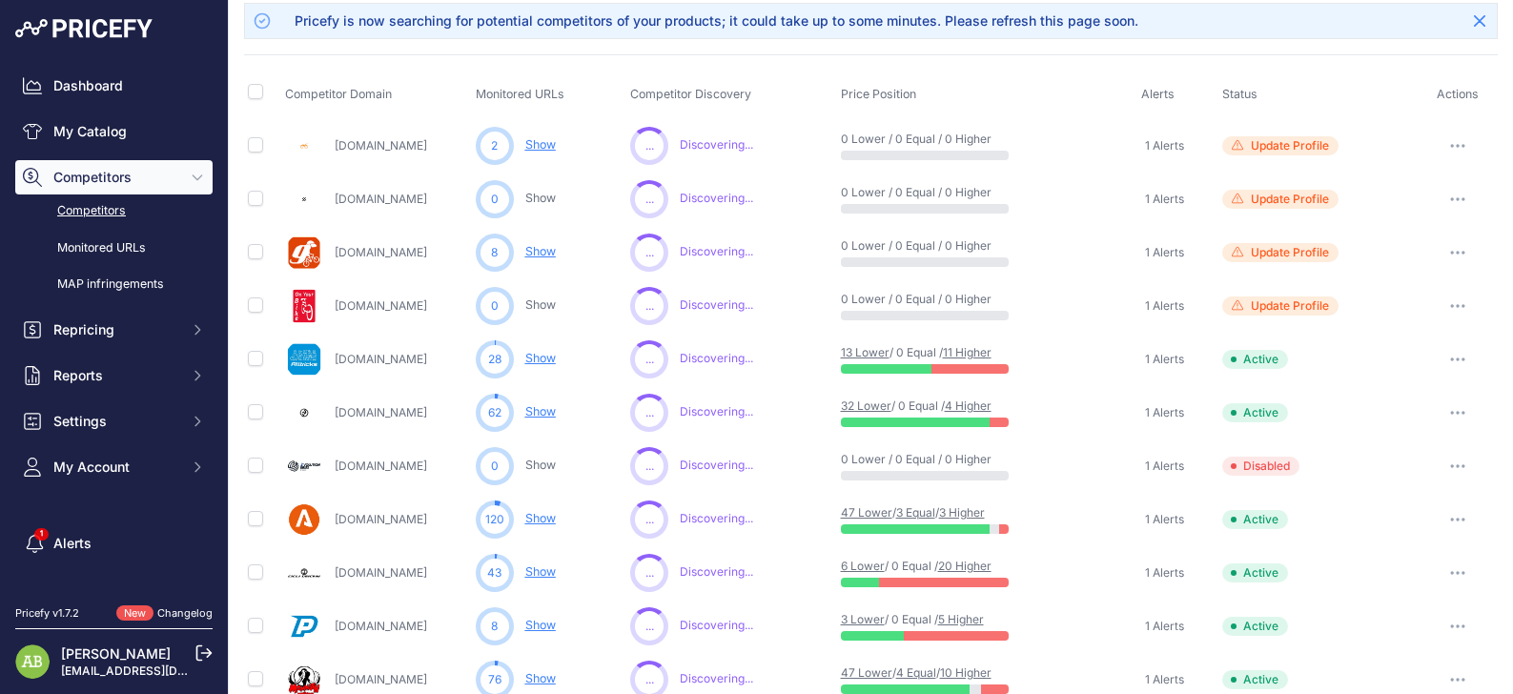
scroll to position [191, 0]
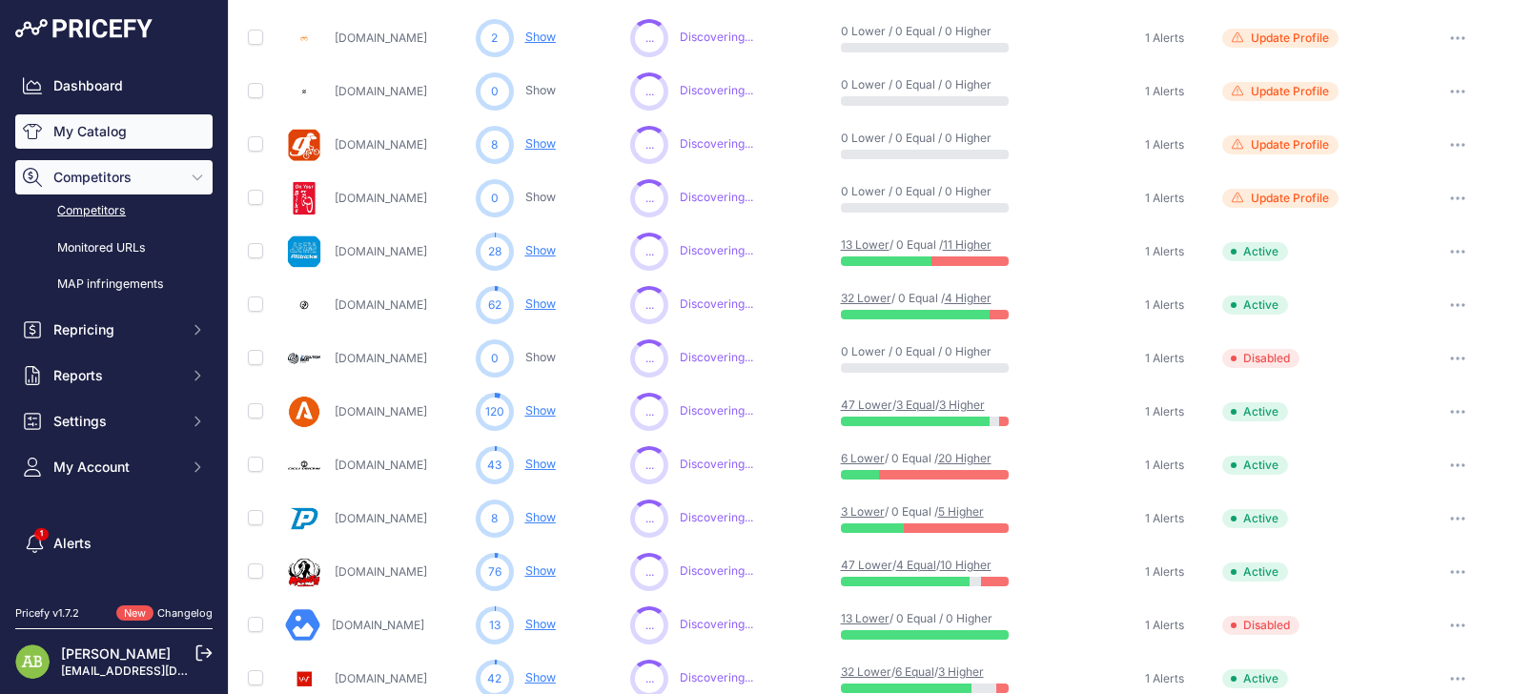
click at [123, 132] on link "My Catalog" at bounding box center [113, 131] width 197 height 34
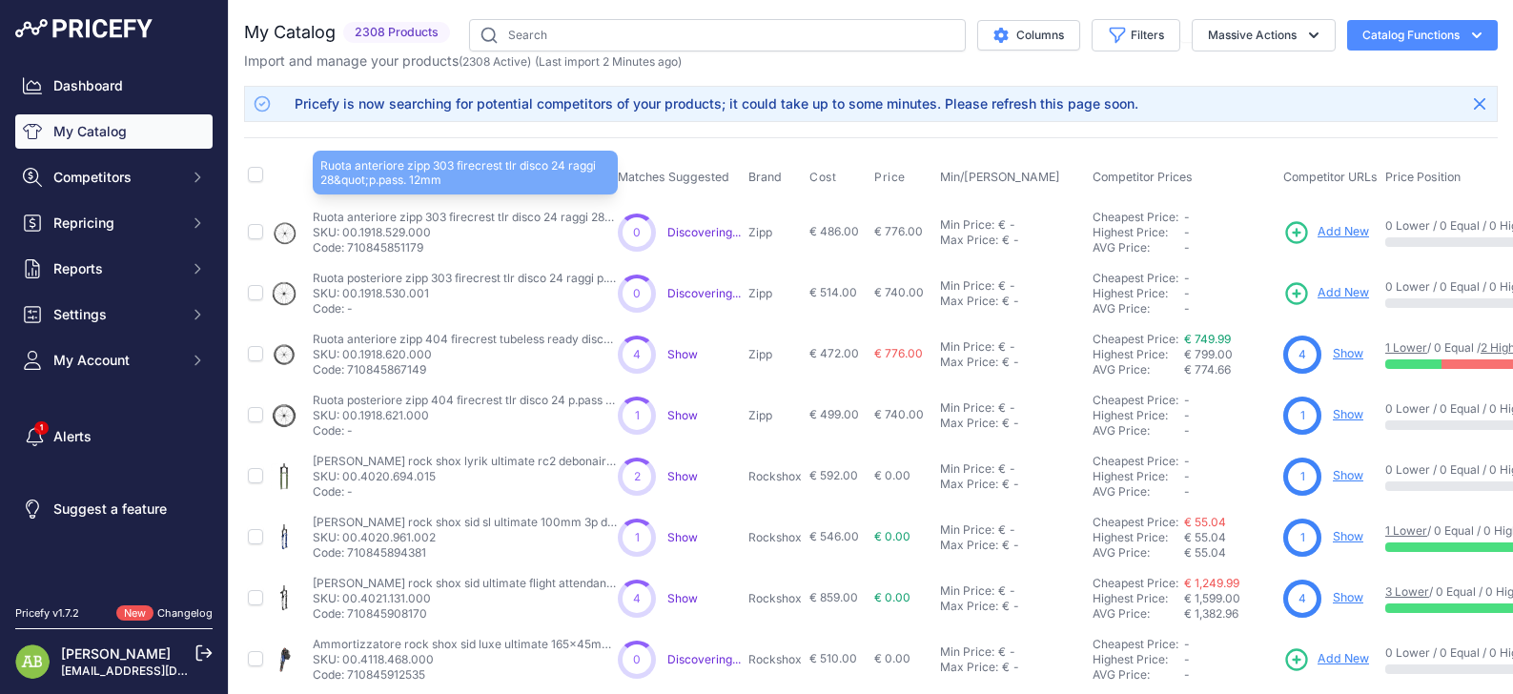
scroll to position [517, 0]
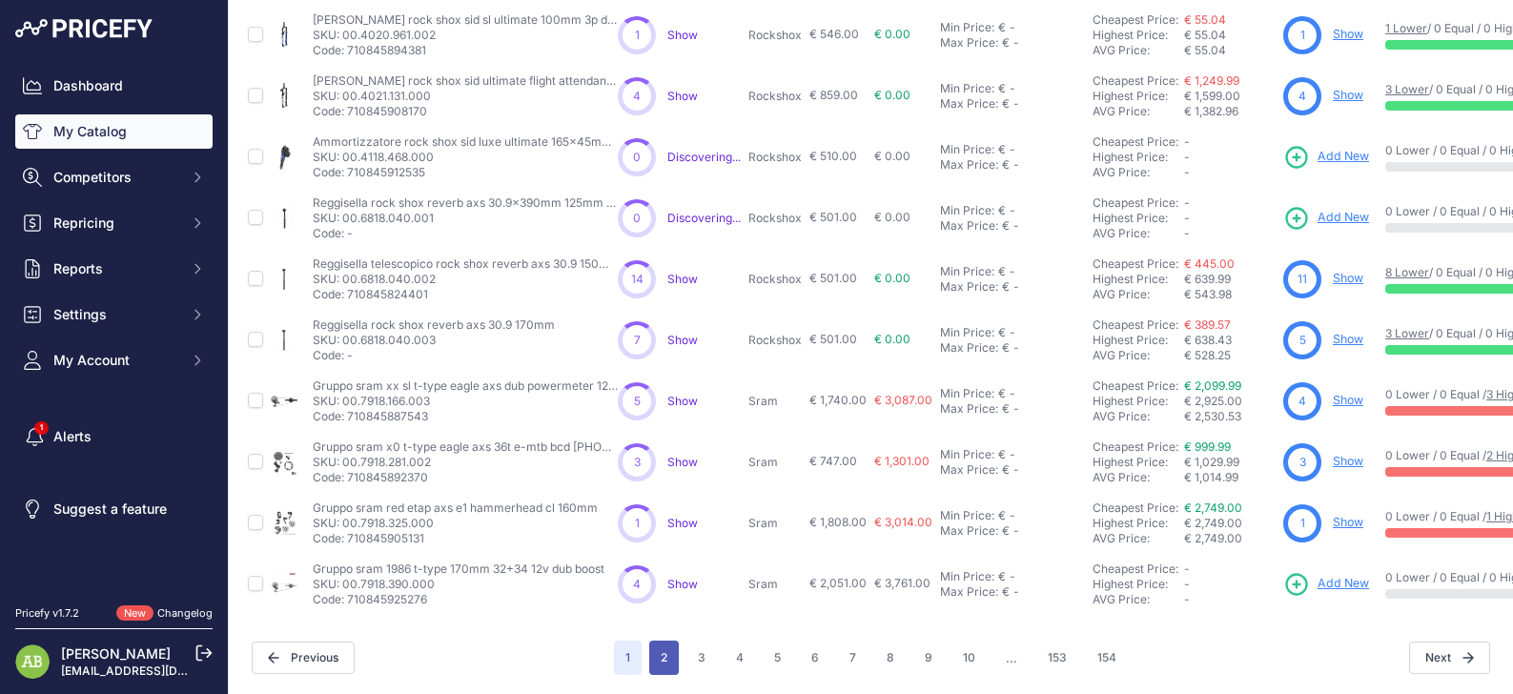
click at [663, 641] on button "2" at bounding box center [664, 658] width 30 height 34
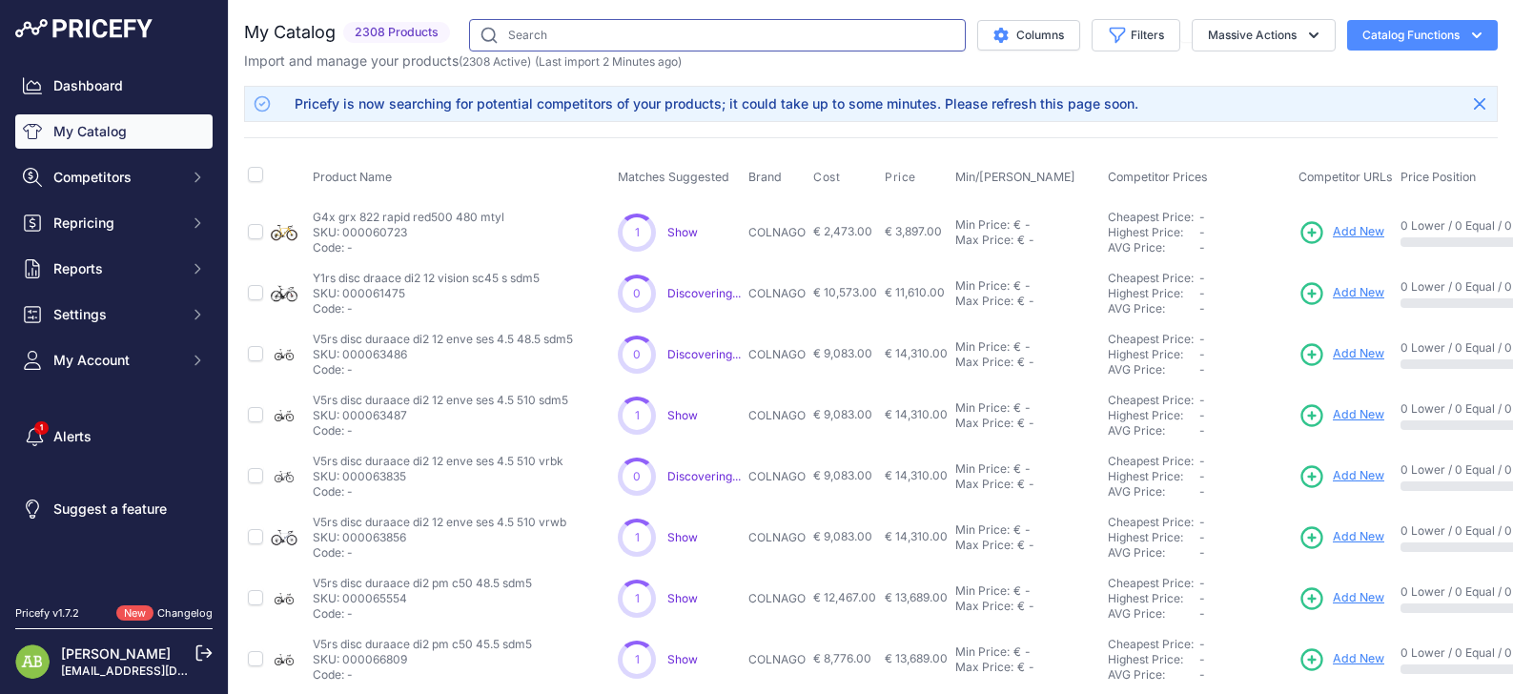
click at [594, 51] on input "text" at bounding box center [717, 35] width 497 height 32
type input "orbea"
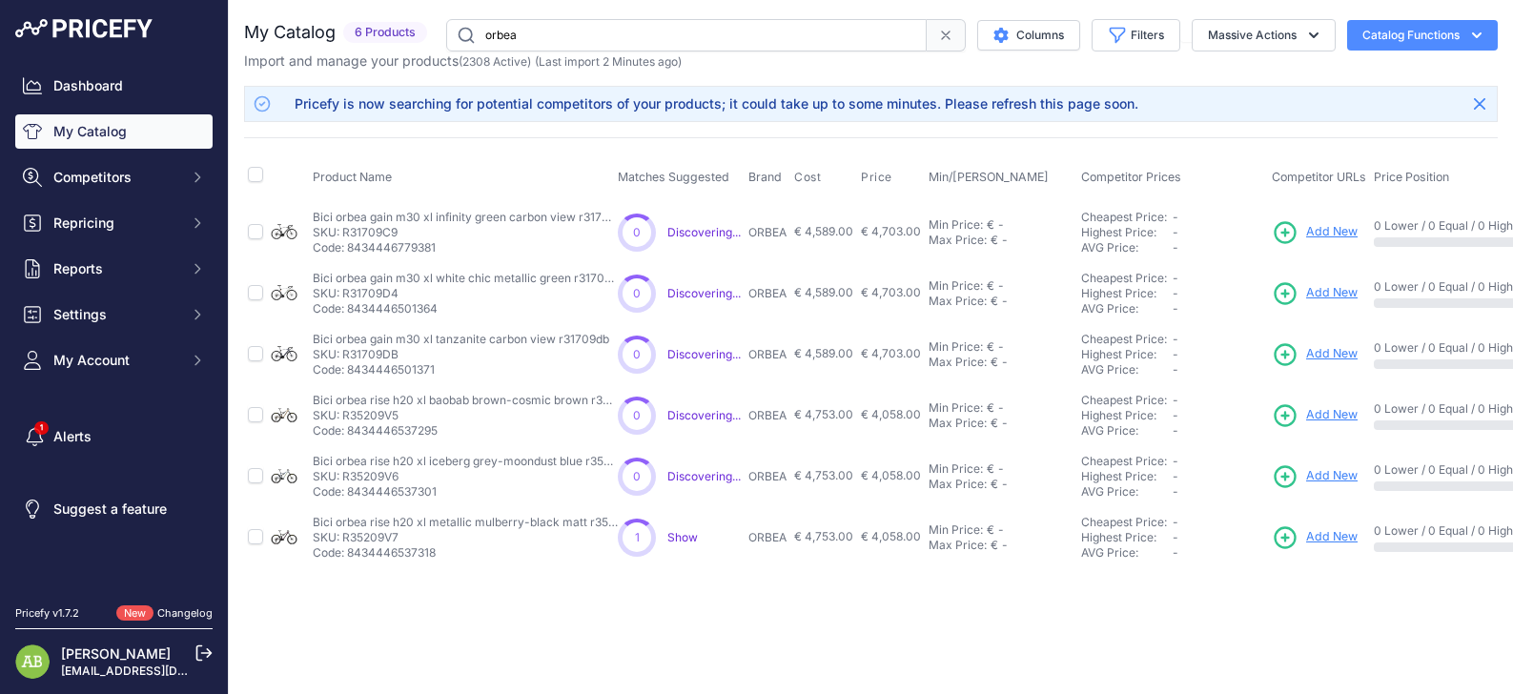
click at [138, 153] on div "Dashboard My Catalog Competitors Competitors Monitored URLs MAP infringements R…" at bounding box center [113, 223] width 197 height 309
click at [140, 165] on button "Competitors" at bounding box center [113, 177] width 197 height 34
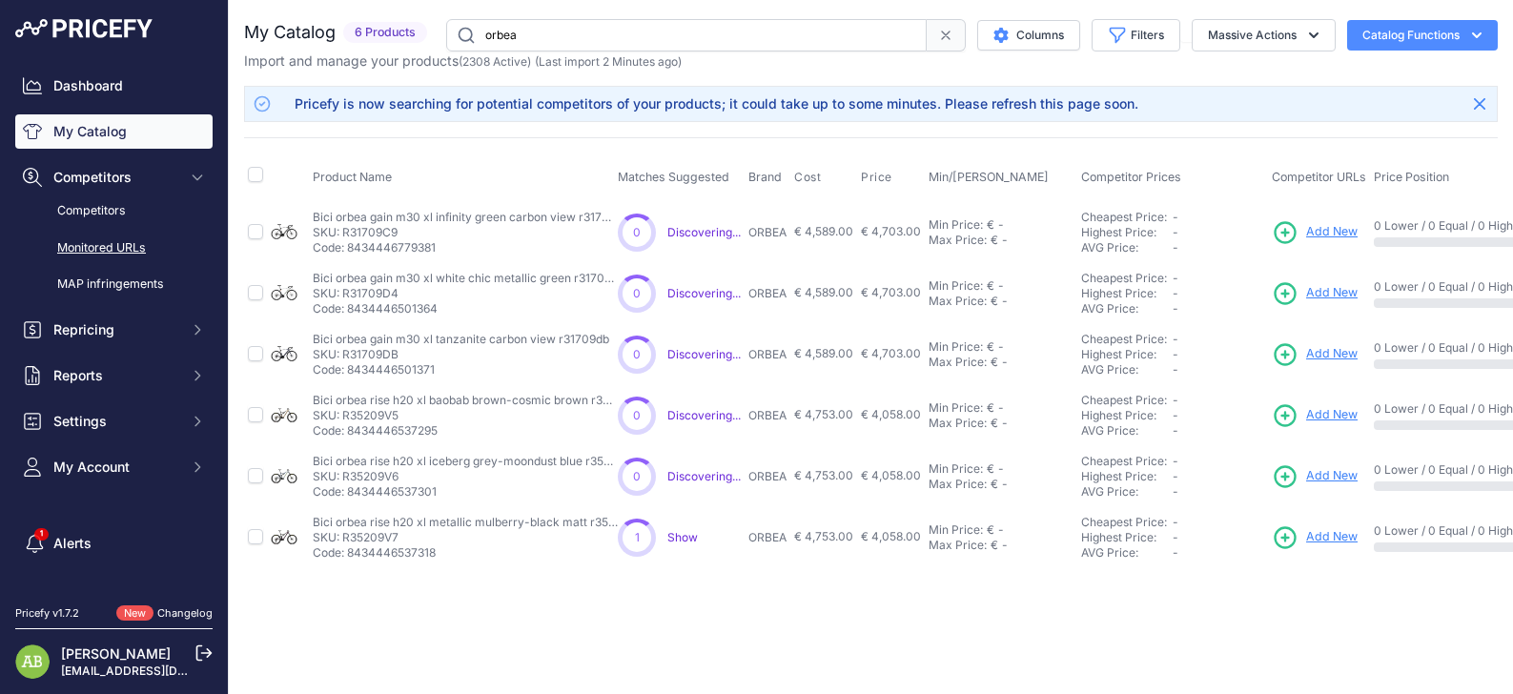
click at [119, 248] on link "Monitored URLs" at bounding box center [113, 248] width 197 height 33
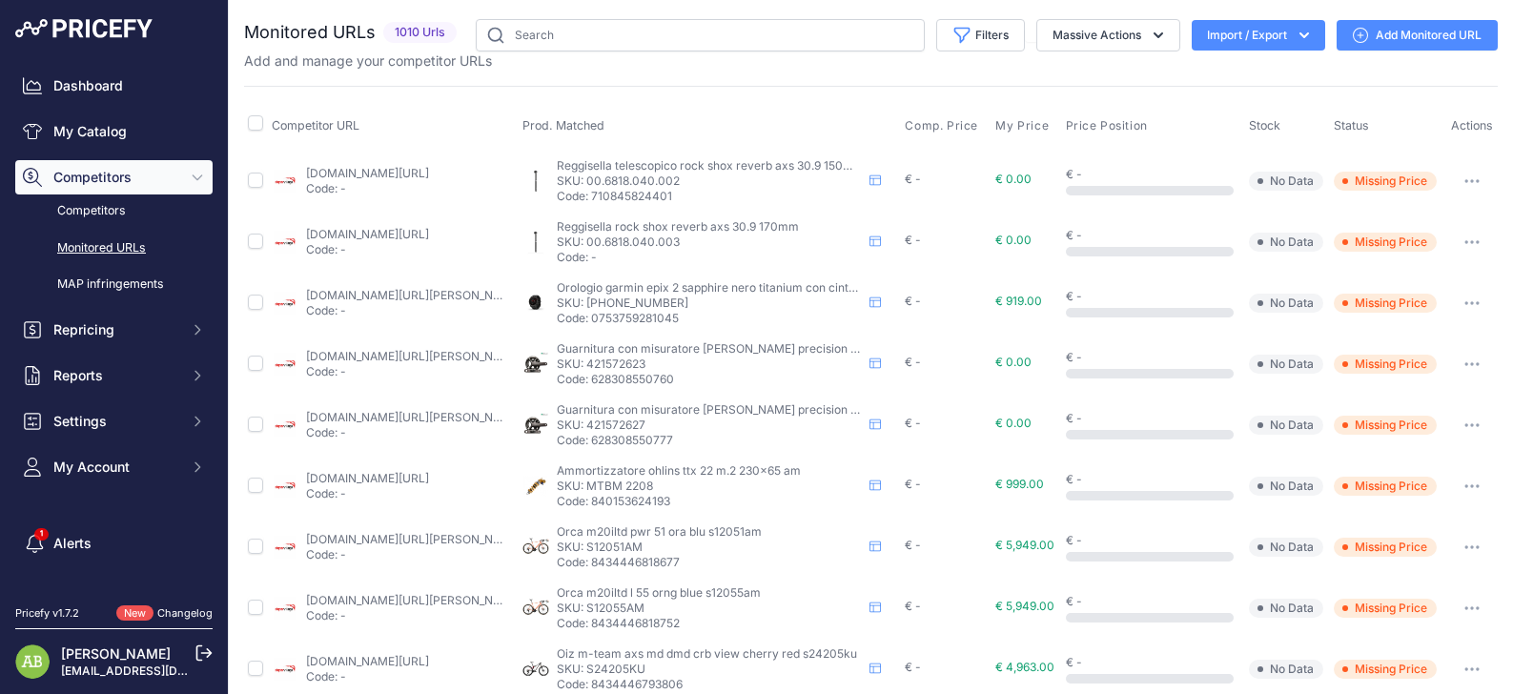
click at [584, 33] on input "text" at bounding box center [700, 35] width 449 height 32
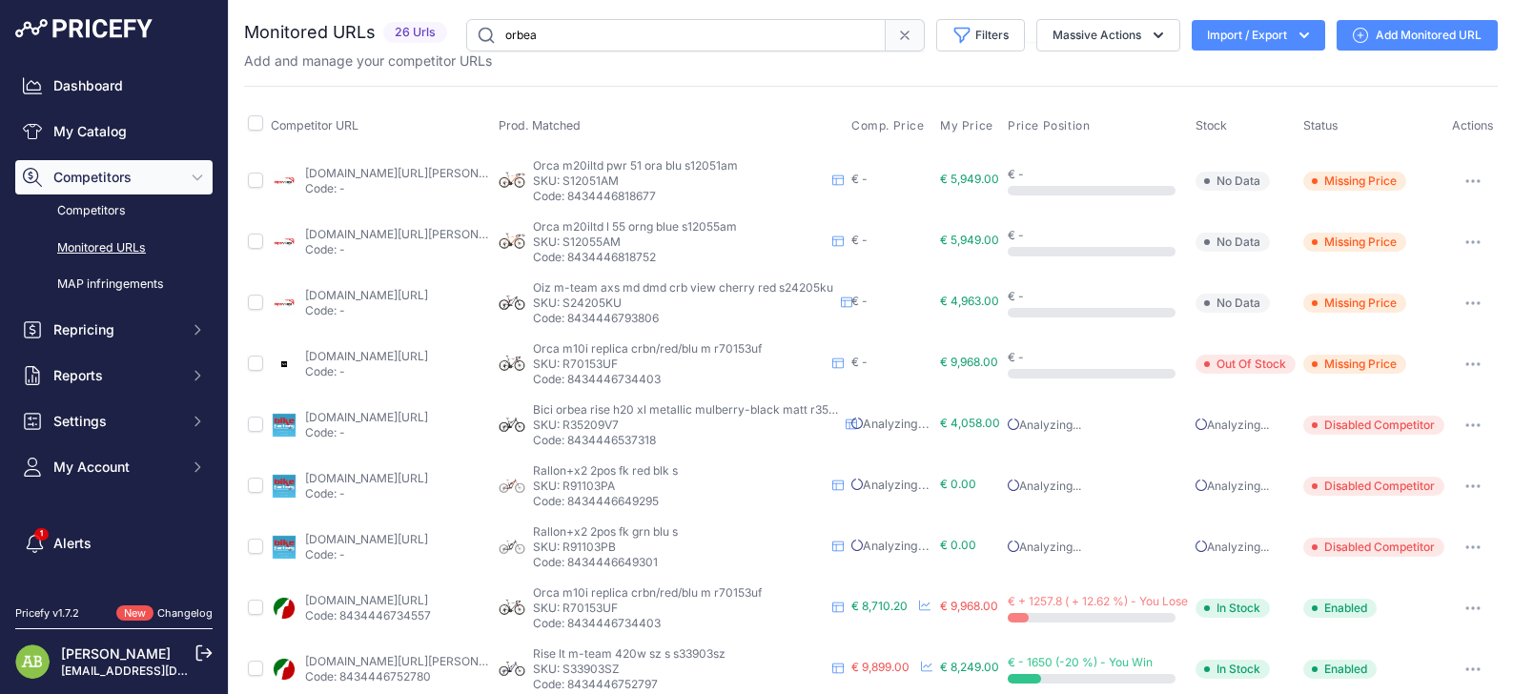
click at [553, 41] on input "orbea" at bounding box center [676, 35] width 420 height 32
type input "orbea"
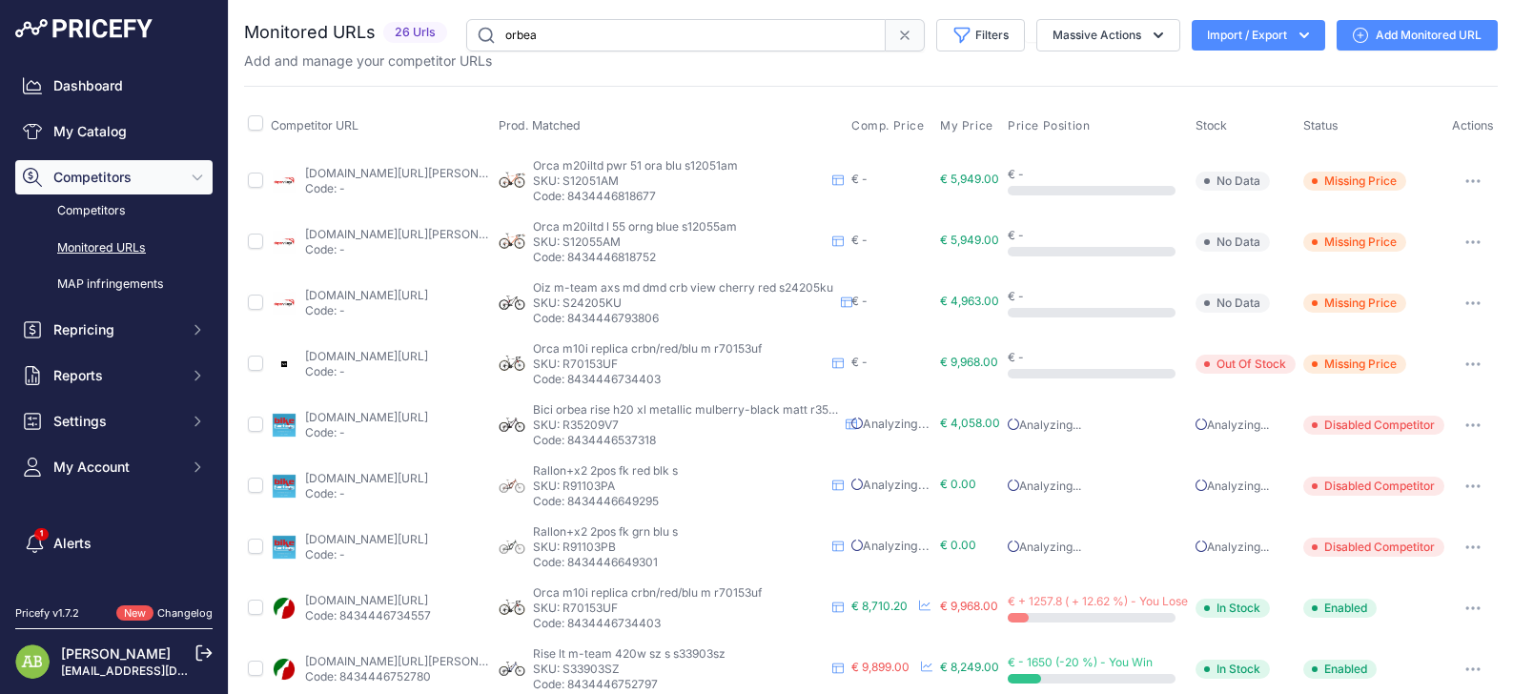
click at [484, 34] on input "orbea" at bounding box center [676, 35] width 420 height 32
click at [629, 43] on input "orbea" at bounding box center [676, 35] width 420 height 32
click at [82, 261] on link "Monitored URLs" at bounding box center [113, 248] width 197 height 33
click at [88, 117] on link "My Catalog" at bounding box center [113, 131] width 197 height 34
